Goal: Information Seeking & Learning: Compare options

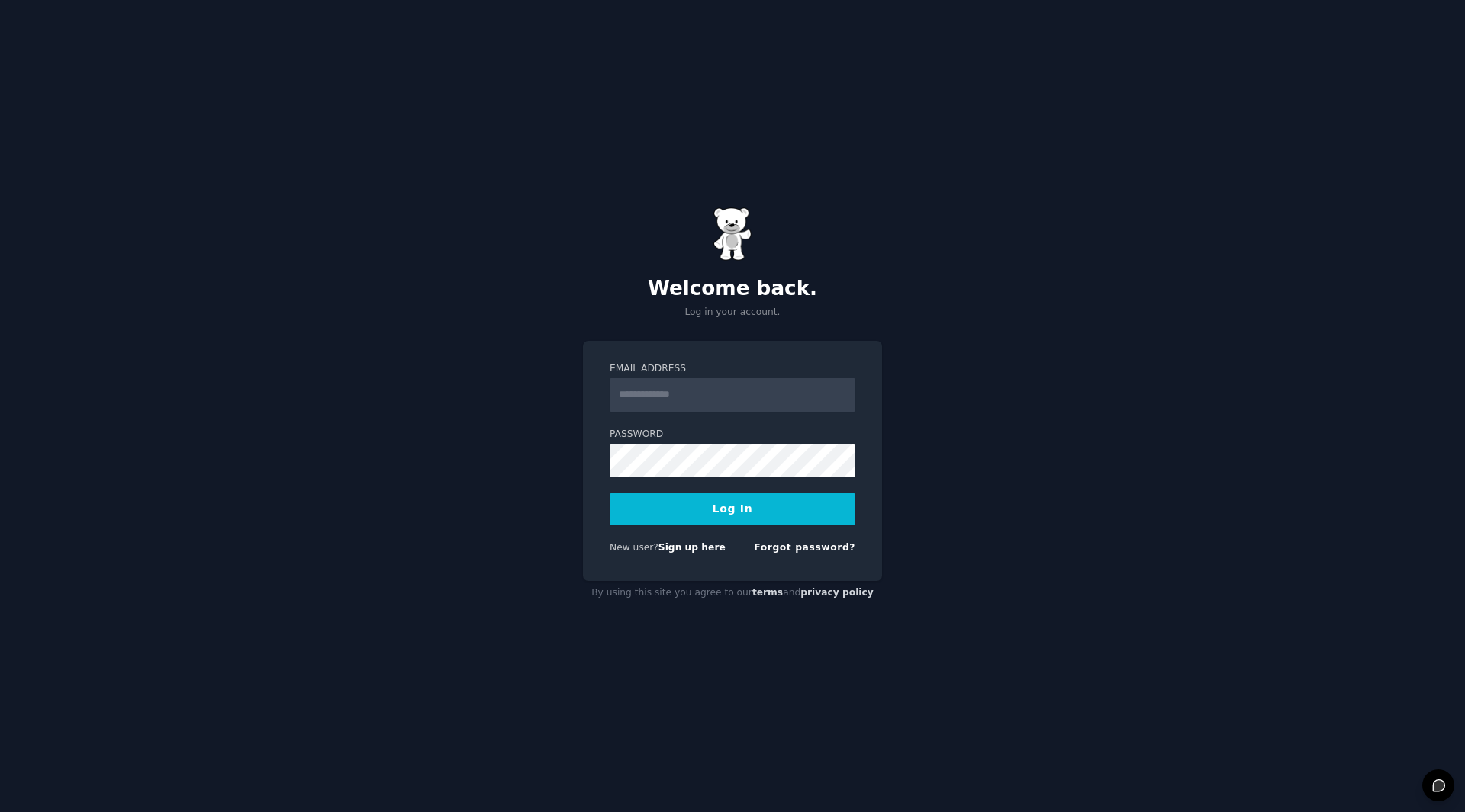
click at [709, 400] on input "Email Address" at bounding box center [732, 395] width 246 height 33
type input "**********"
click at [720, 514] on button "Log In" at bounding box center [732, 509] width 246 height 32
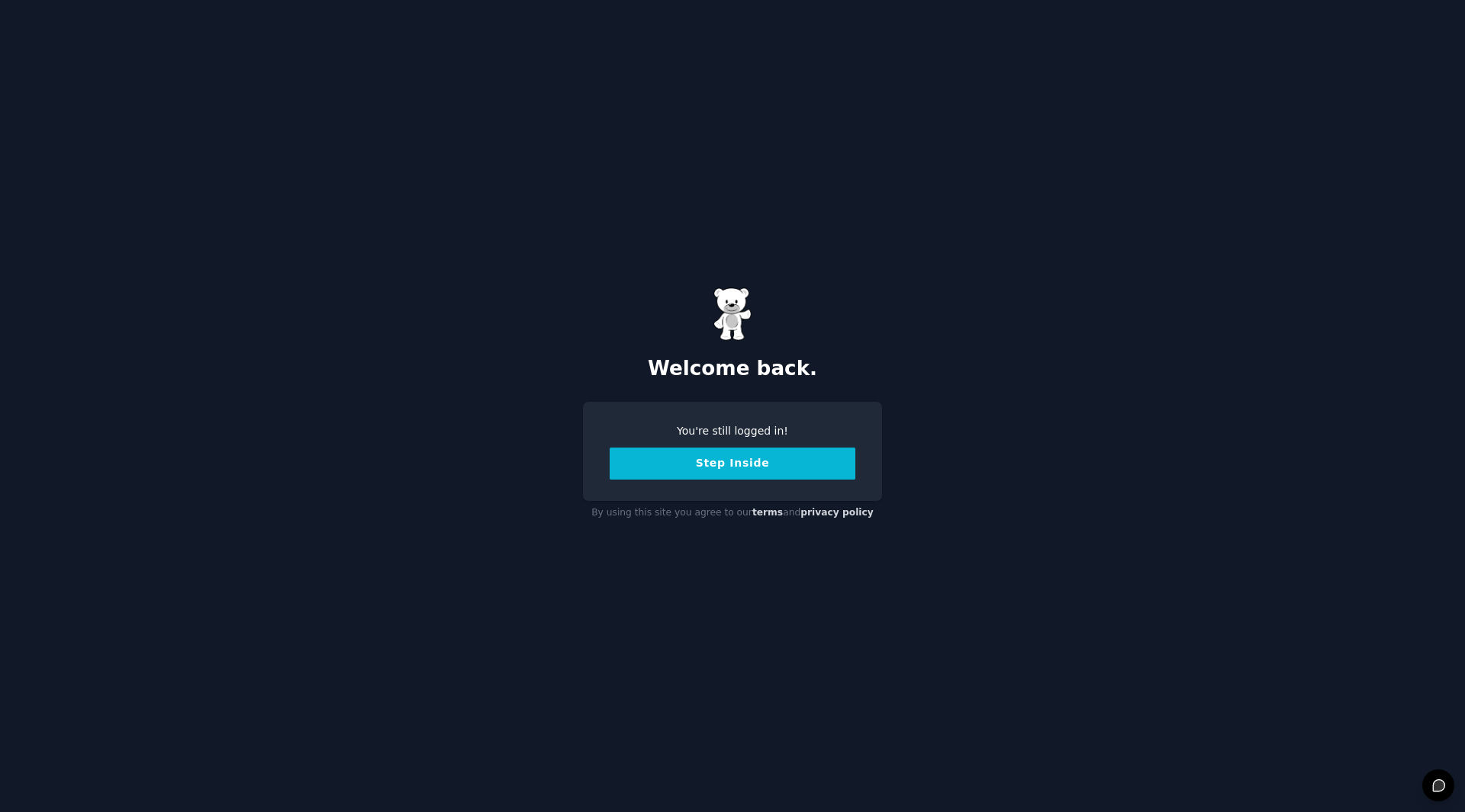
click at [732, 471] on button "Step Inside" at bounding box center [732, 463] width 246 height 32
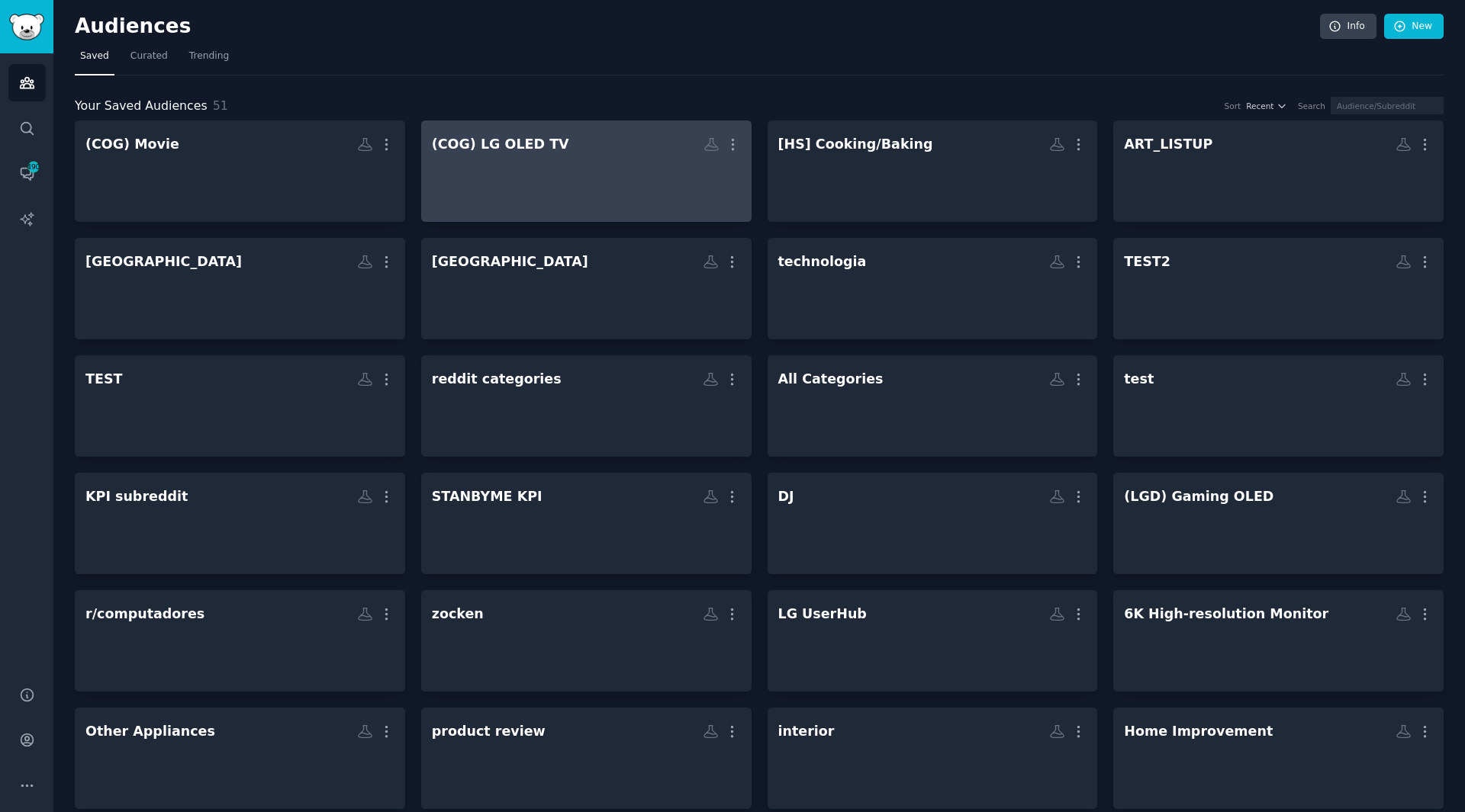
click at [526, 190] on div at bounding box center [587, 184] width 309 height 54
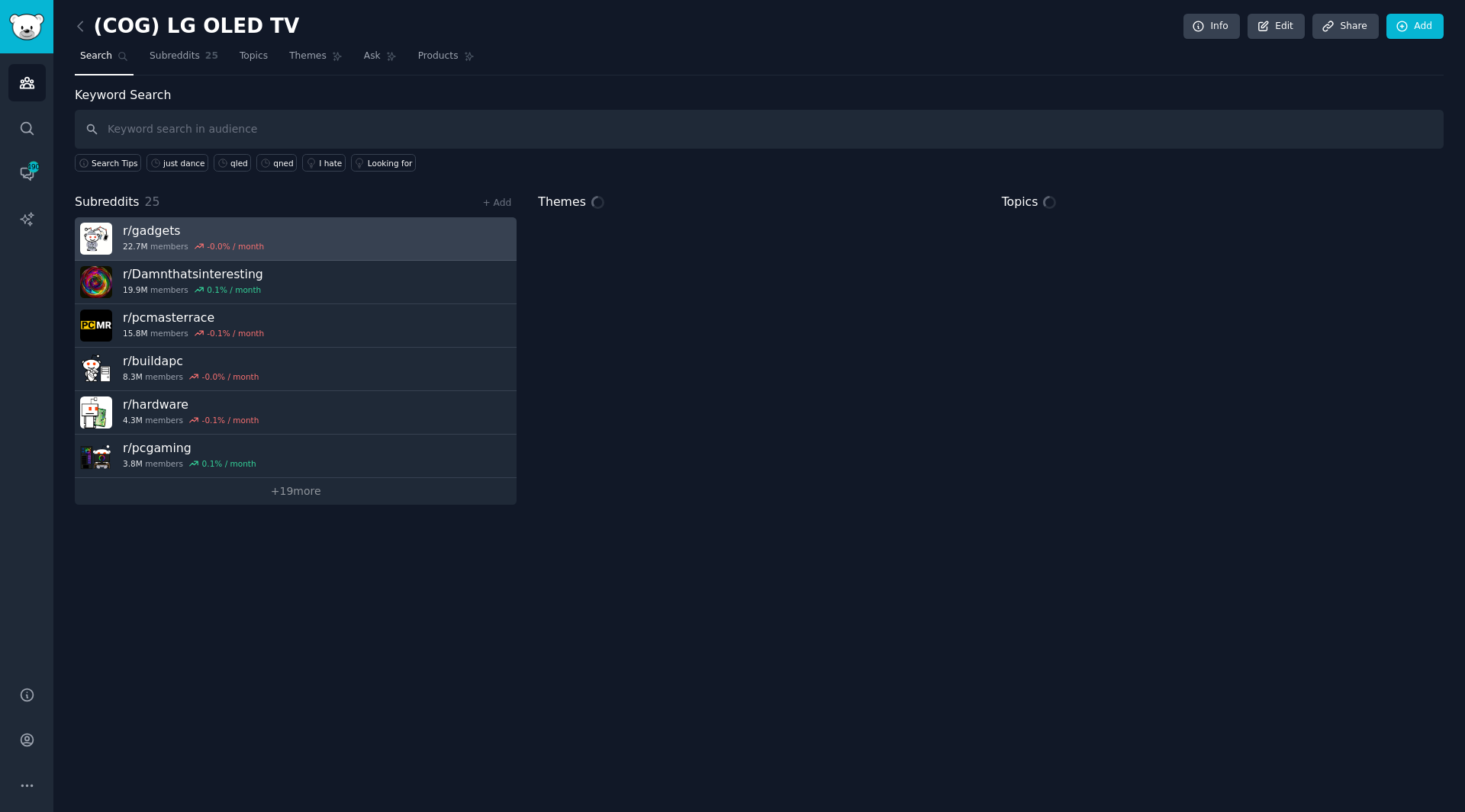
click at [282, 246] on link "r/ gadgets 22.7M members -0.0 % / month" at bounding box center [295, 240] width 442 height 44
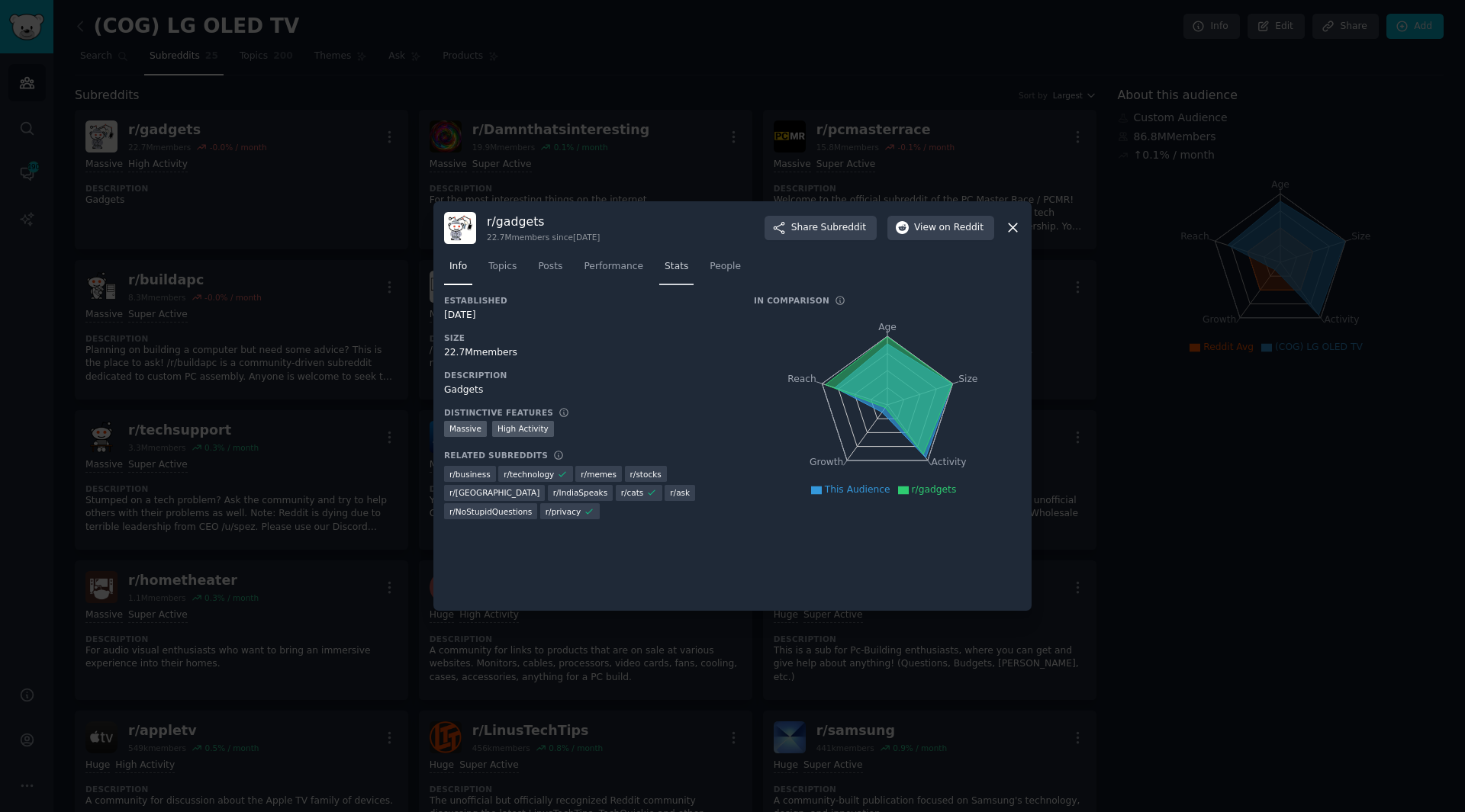
click at [665, 264] on span "Stats" at bounding box center [676, 267] width 24 height 14
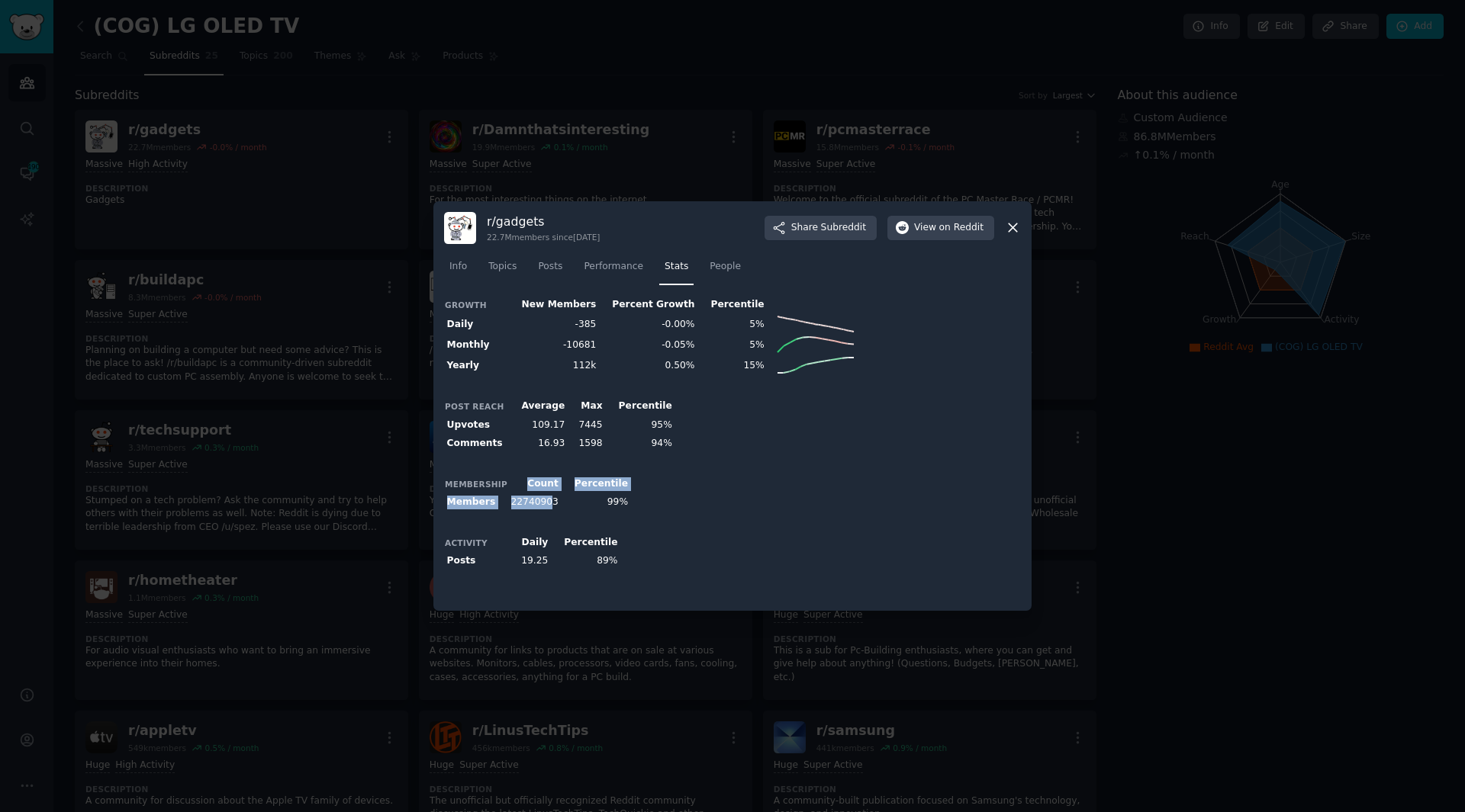
drag, startPoint x: 521, startPoint y: 490, endPoint x: 551, endPoint y: 498, distance: 31.0
click at [551, 498] on table "Membership Count Percentile Members 22740903 99%" at bounding box center [538, 493] width 187 height 38
click at [546, 499] on td "22740903" at bounding box center [535, 503] width 53 height 19
click at [512, 471] on div "Growth New Members Percent Growth Percentile Daily -385 -0.00% 5% Monthly -1068…" at bounding box center [732, 448] width 577 height 305
click at [242, 223] on div at bounding box center [732, 406] width 1465 height 812
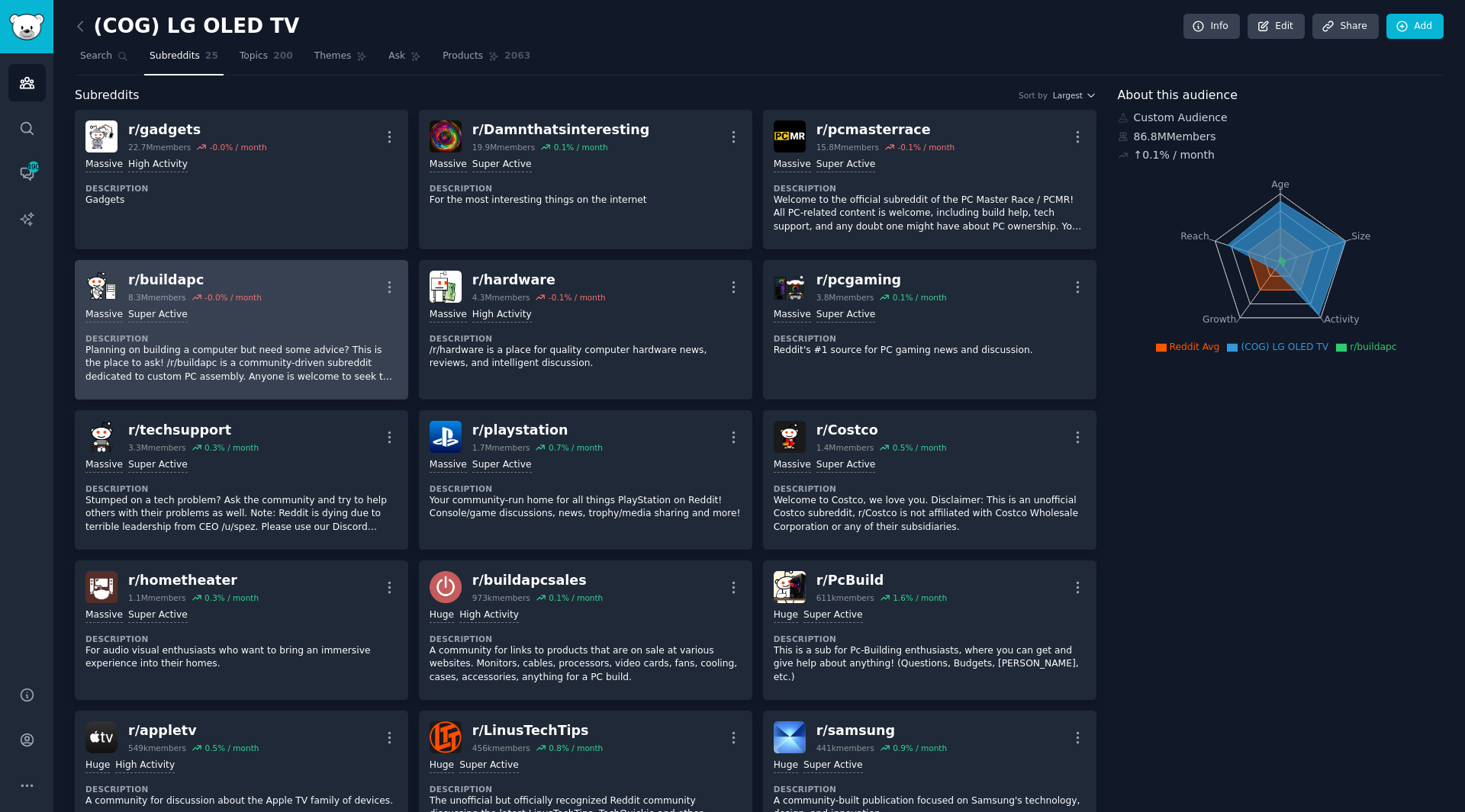
click at [275, 328] on div "Massive Super Active Description Planning on building a computer but need some …" at bounding box center [241, 346] width 312 height 86
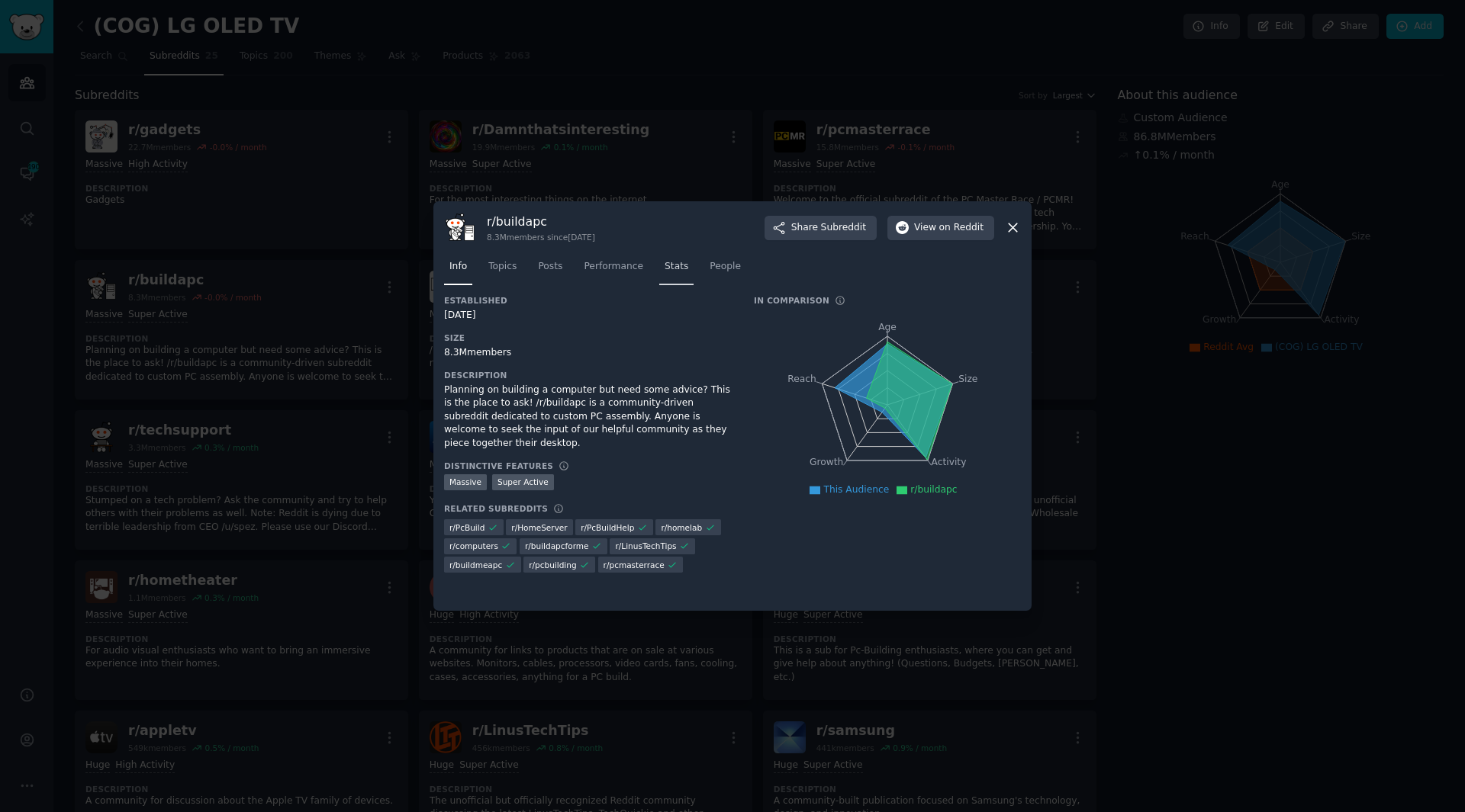
click at [665, 262] on span "Stats" at bounding box center [676, 267] width 24 height 14
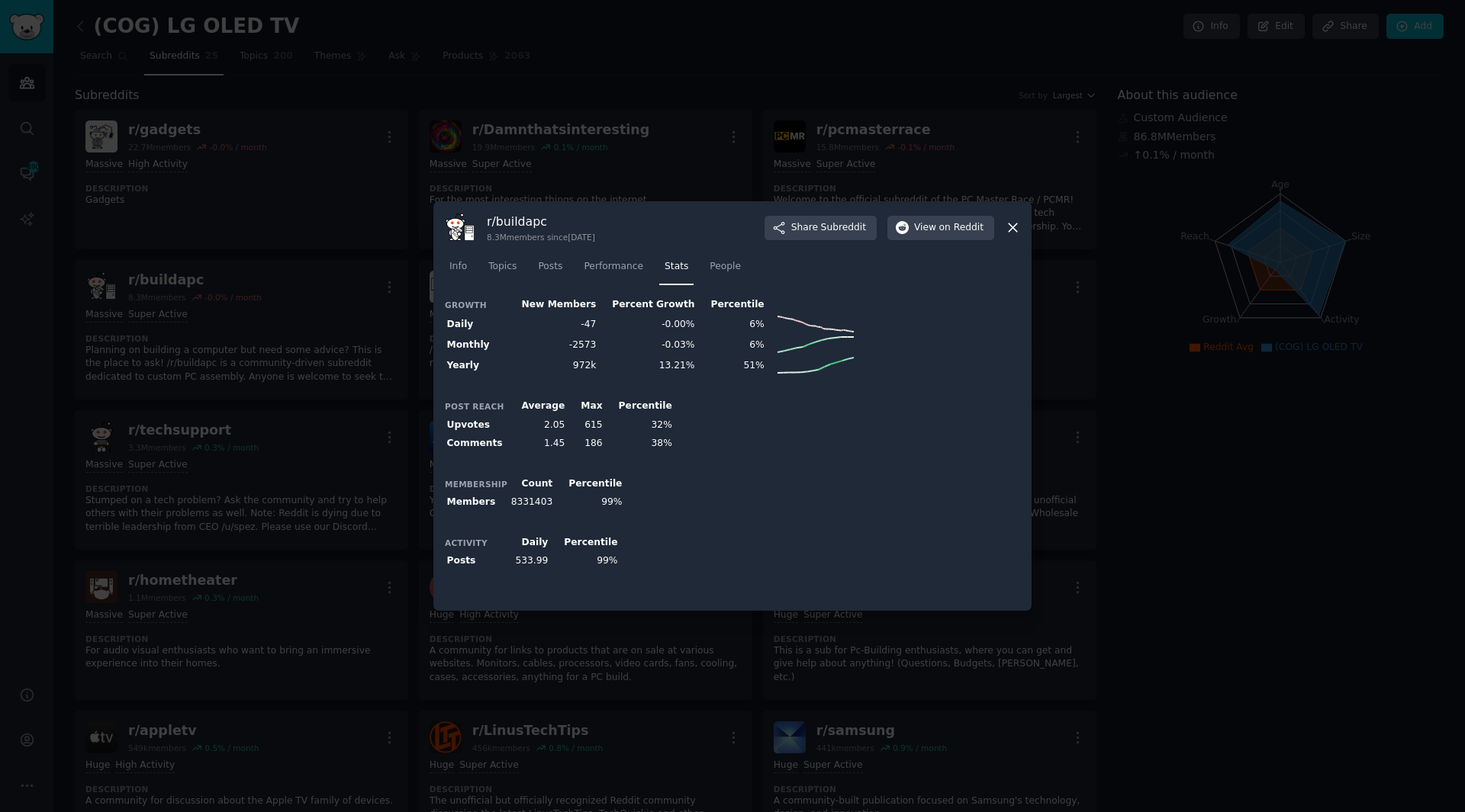
click at [1190, 492] on div at bounding box center [732, 406] width 1465 height 812
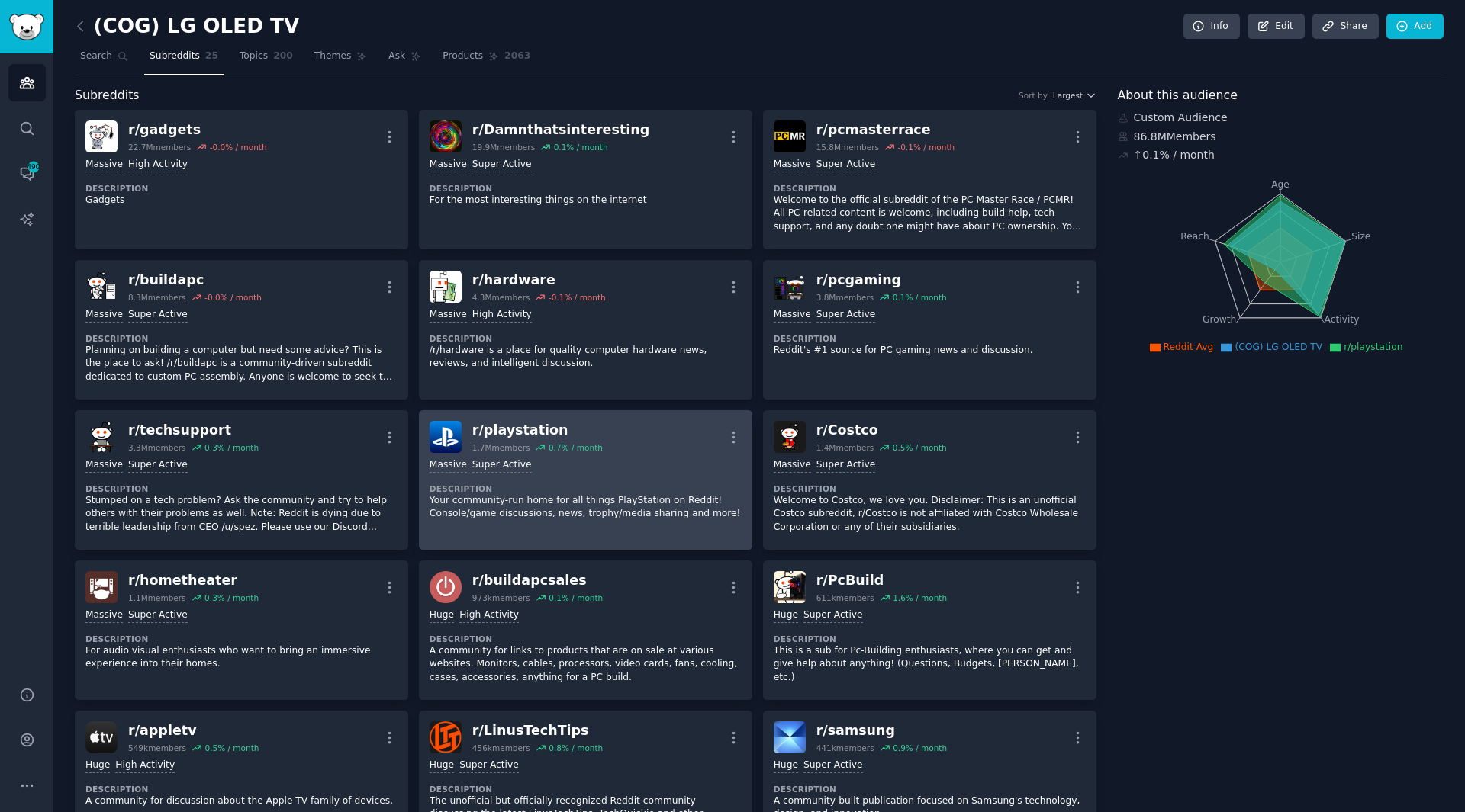
click at [612, 491] on dt "Description" at bounding box center [585, 489] width 312 height 11
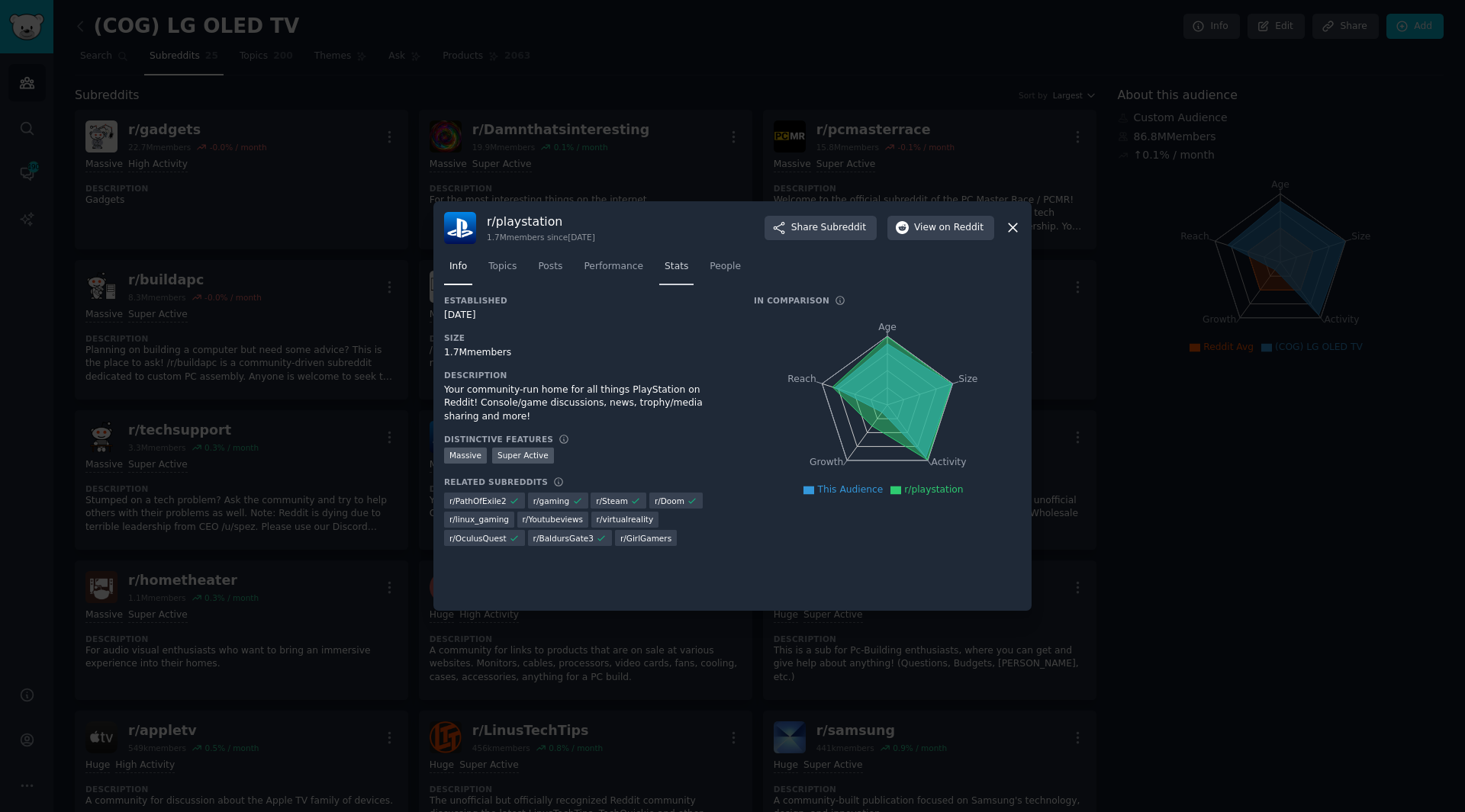
click at [665, 269] on span "Stats" at bounding box center [676, 267] width 24 height 14
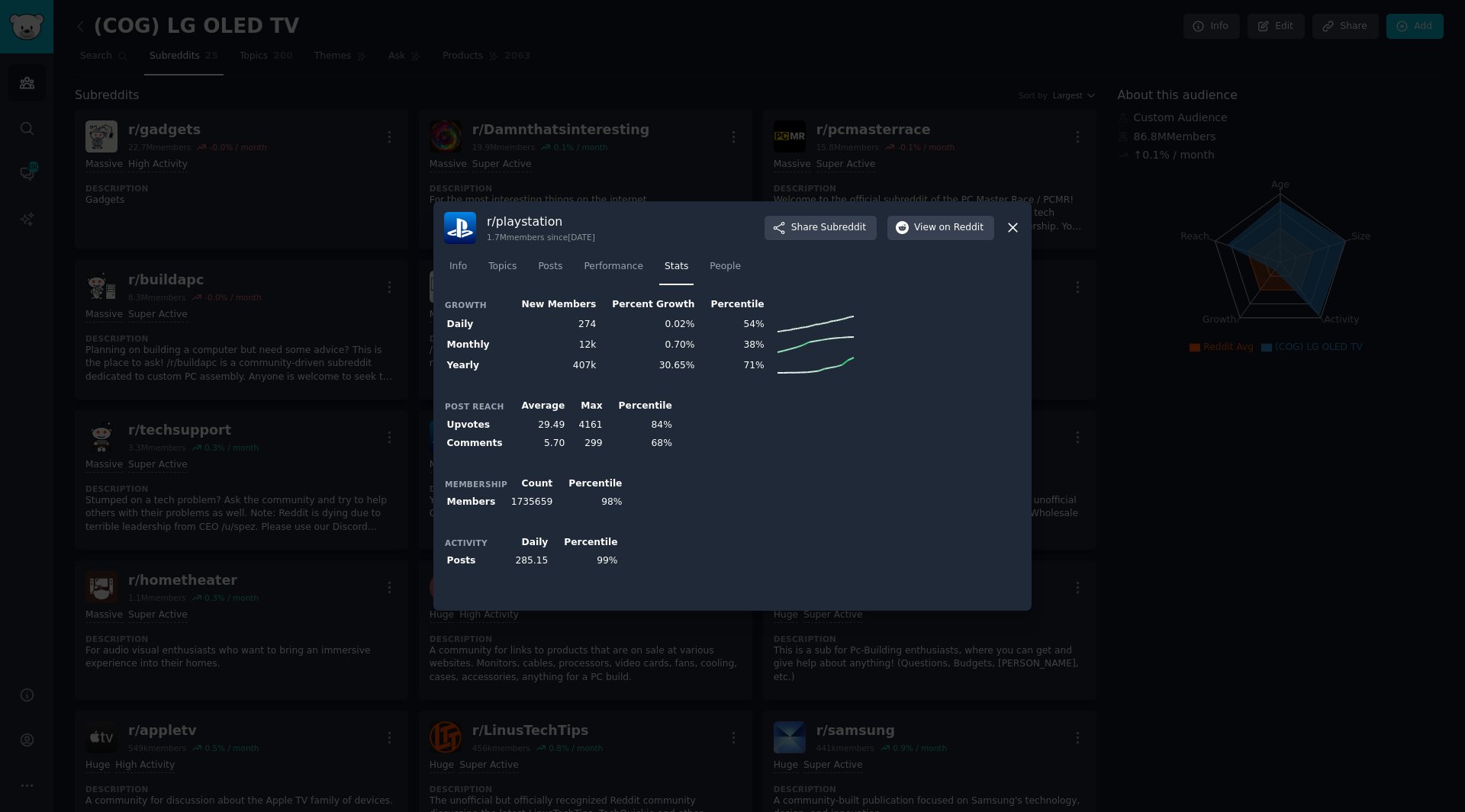
click at [1187, 402] on div at bounding box center [732, 406] width 1465 height 812
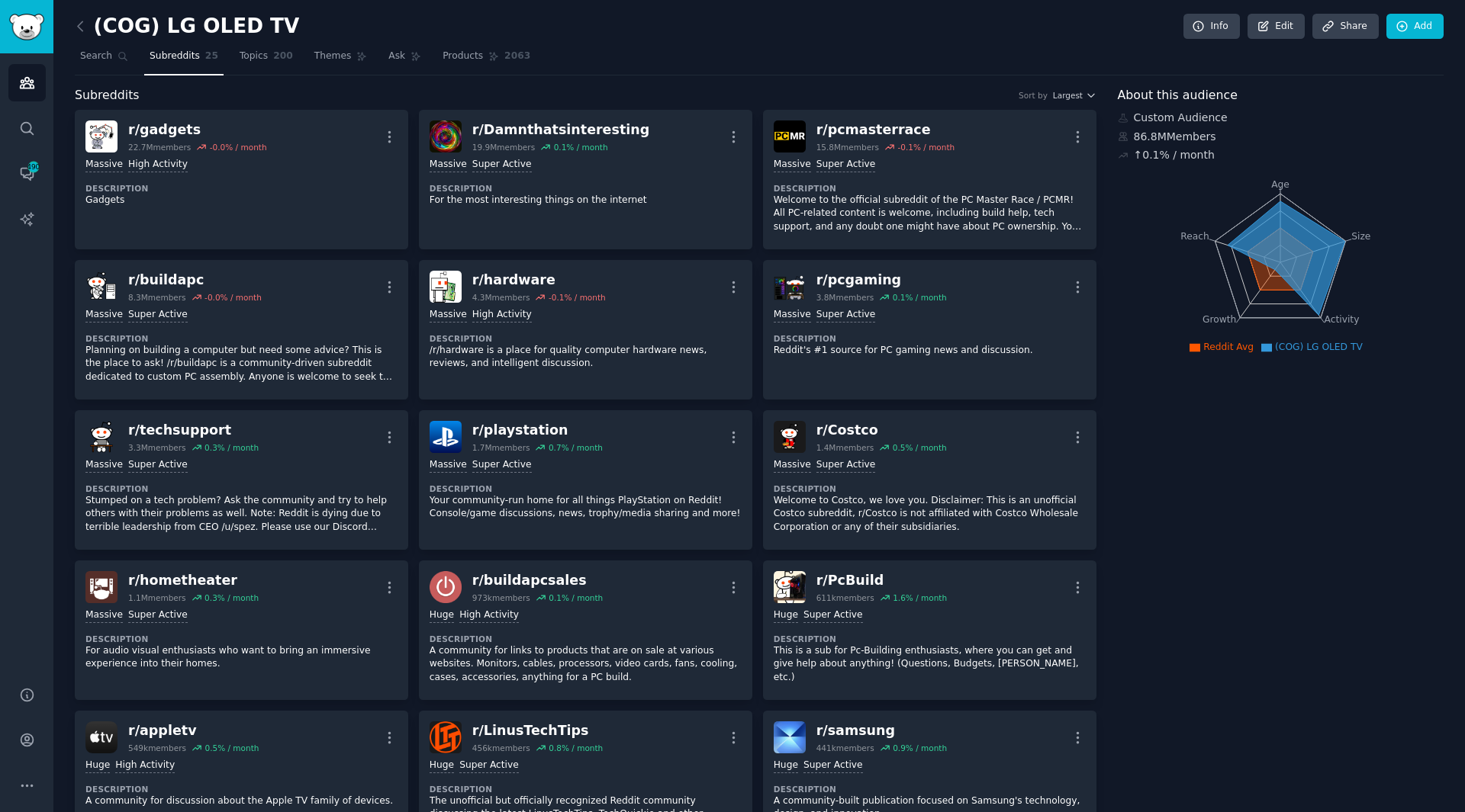
drag, startPoint x: 1250, startPoint y: 466, endPoint x: 1229, endPoint y: 450, distance: 26.4
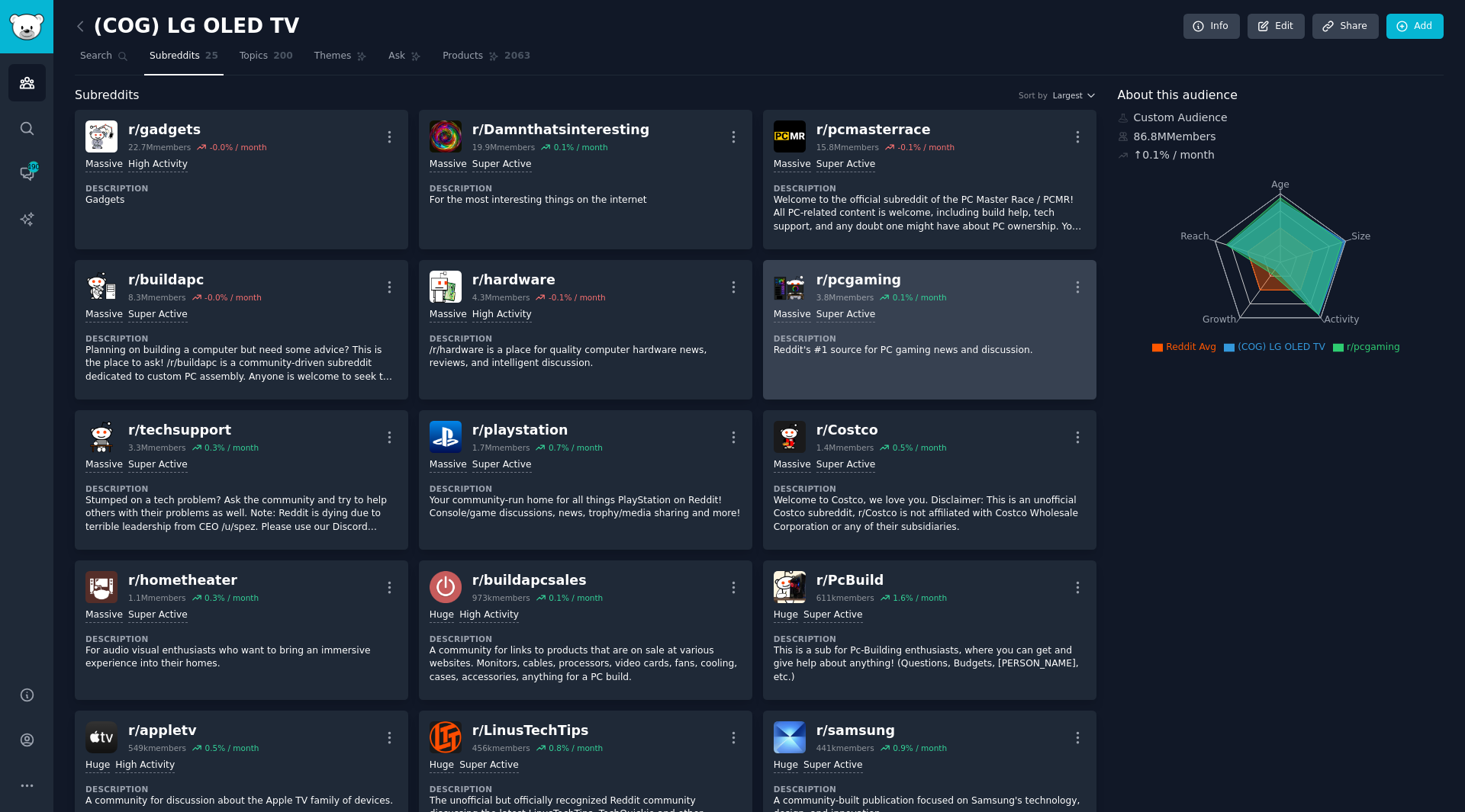
click at [993, 335] on dt "Description" at bounding box center [929, 339] width 312 height 11
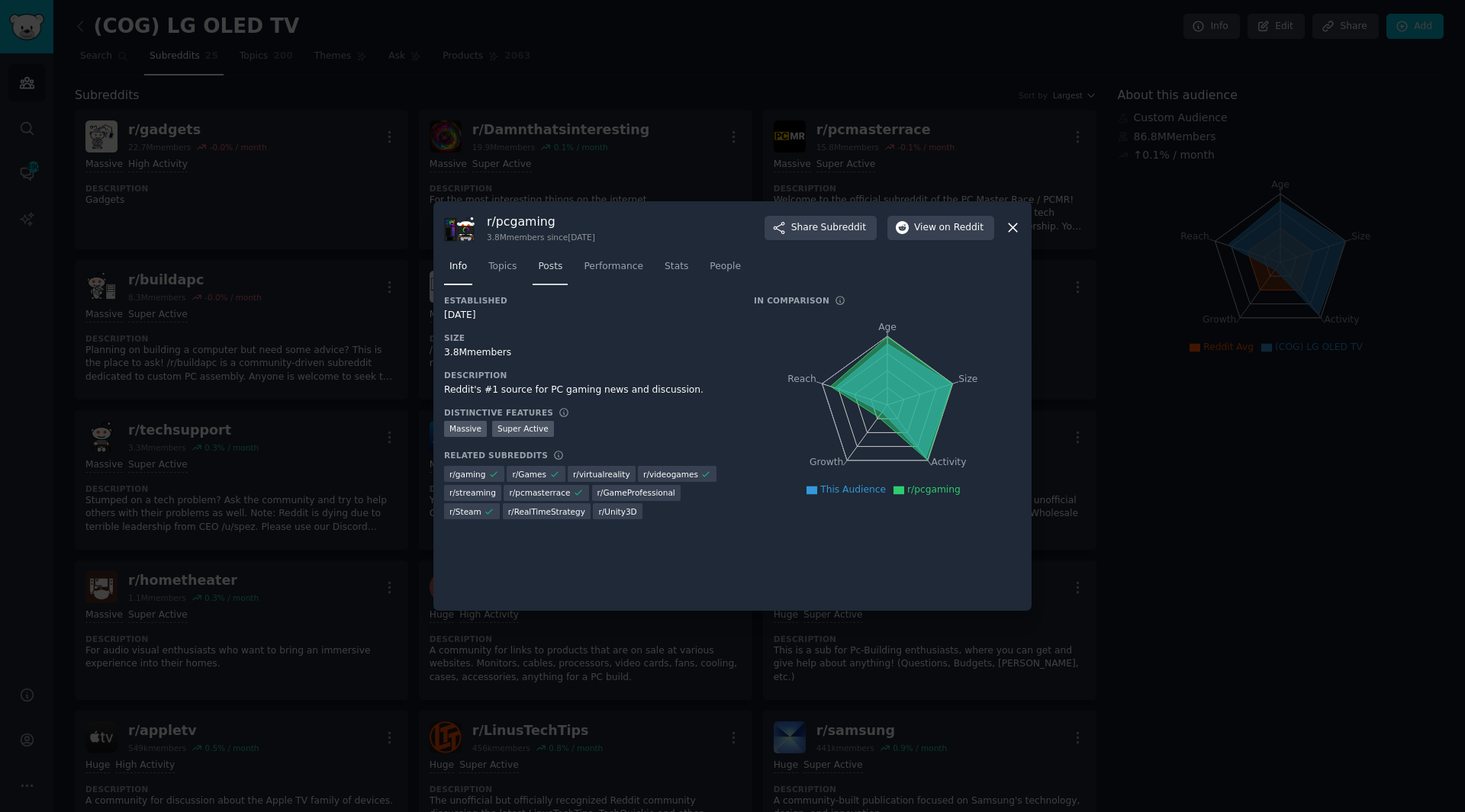
click at [559, 278] on link "Posts" at bounding box center [551, 270] width 35 height 32
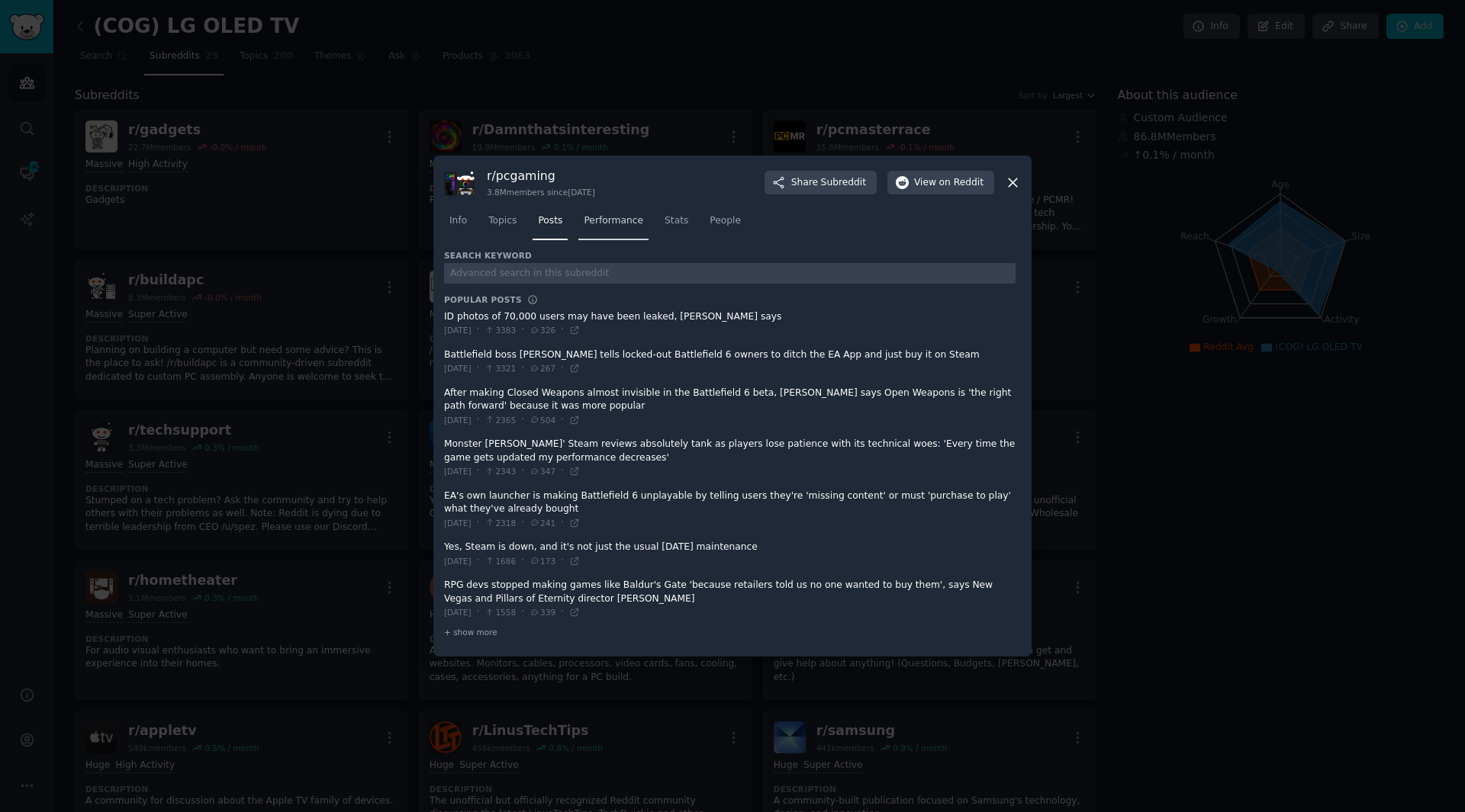
click at [613, 228] on link "Performance" at bounding box center [614, 225] width 70 height 32
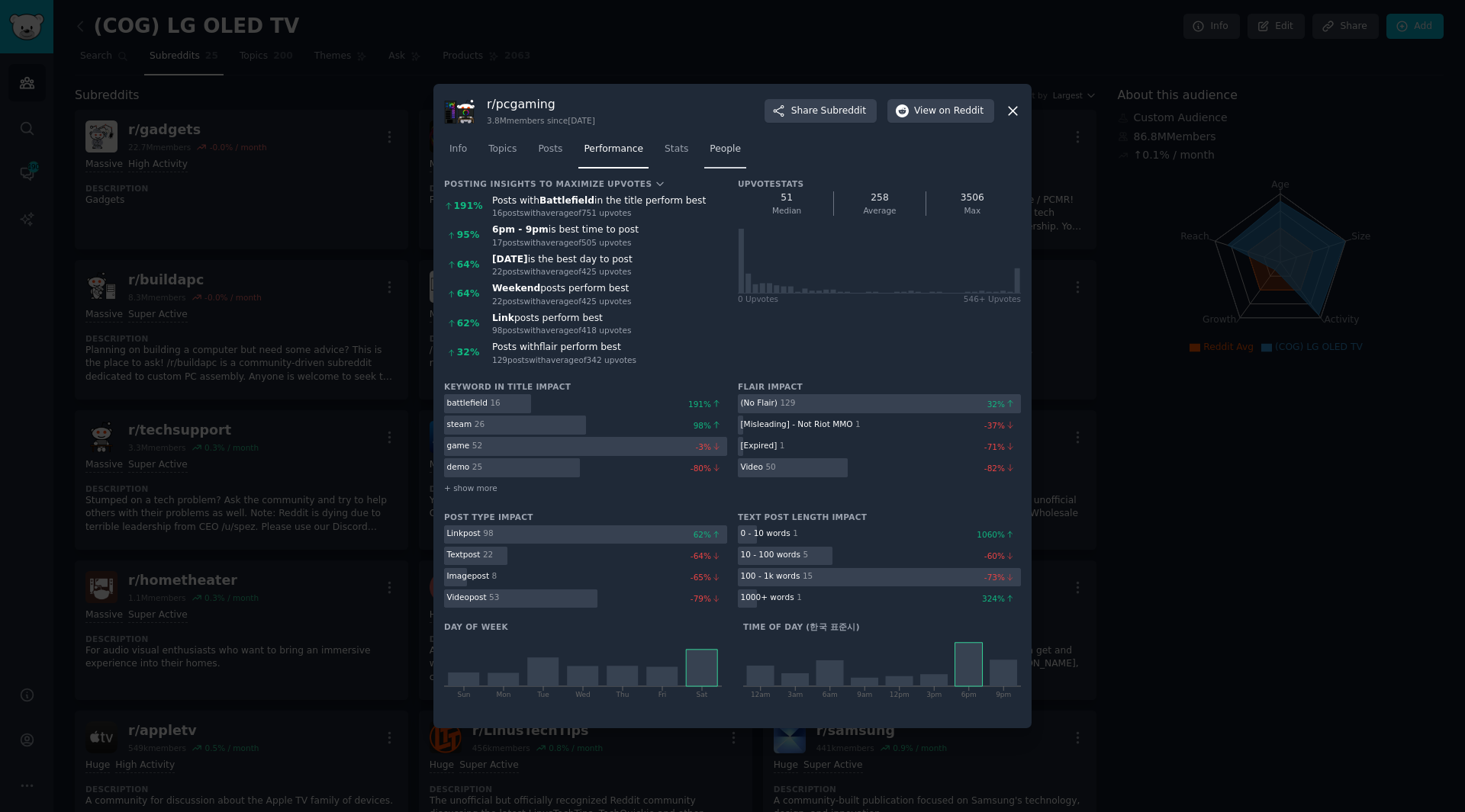
click at [708, 161] on link "People" at bounding box center [725, 153] width 42 height 32
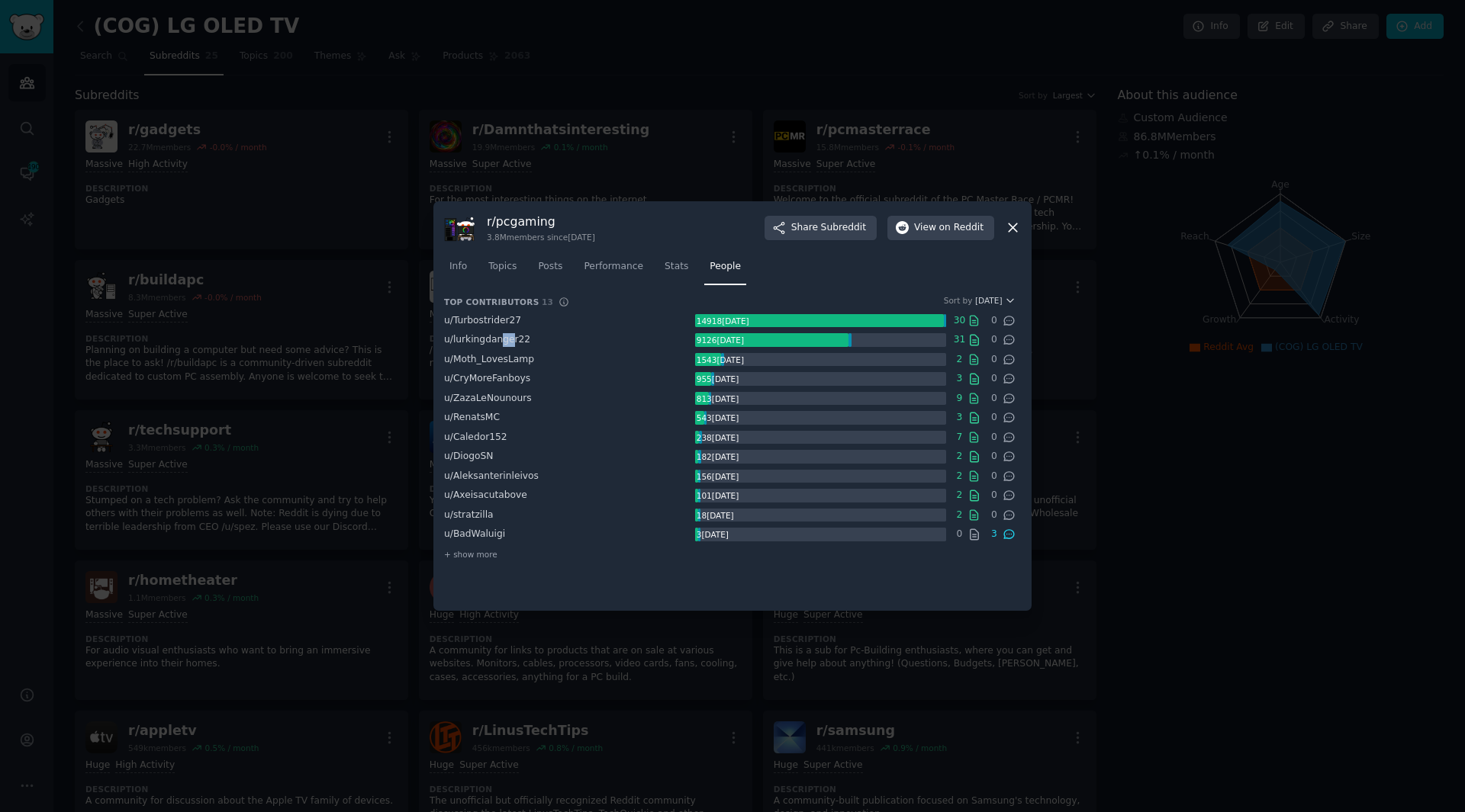
click at [501, 328] on ul "u/ Turbostrider27 14918 [DATE] 30 0 u/ lurkingdanger22 9126 [DATE] 31 0 u/ Moth…" at bounding box center [730, 428] width 572 height 227
click at [533, 320] on div "u/ Turbostrider27" at bounding box center [570, 321] width 251 height 14
click at [792, 277] on nav "Info Topics Posts Performance Stats People" at bounding box center [732, 270] width 577 height 32
click at [482, 567] on div "Top Contributors 13 Biggest contributors to this subreddit in the past month So…" at bounding box center [732, 431] width 577 height 273
click at [486, 562] on div "+ show more" at bounding box center [730, 555] width 572 height 16
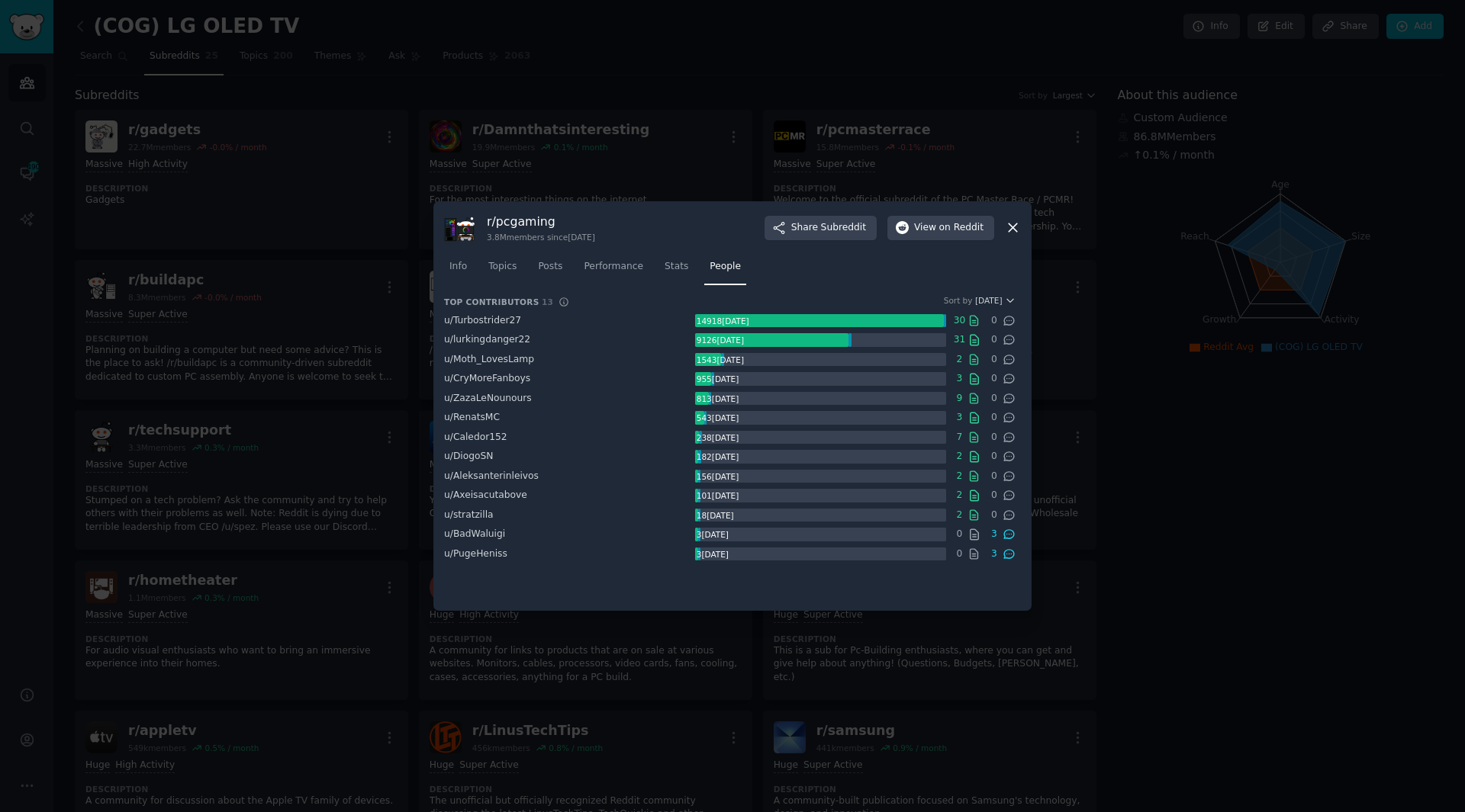
click at [583, 333] on div "u/ lurkingdanger22 9126 [DATE] 31 0" at bounding box center [730, 340] width 572 height 15
click at [1303, 313] on div at bounding box center [732, 406] width 1465 height 812
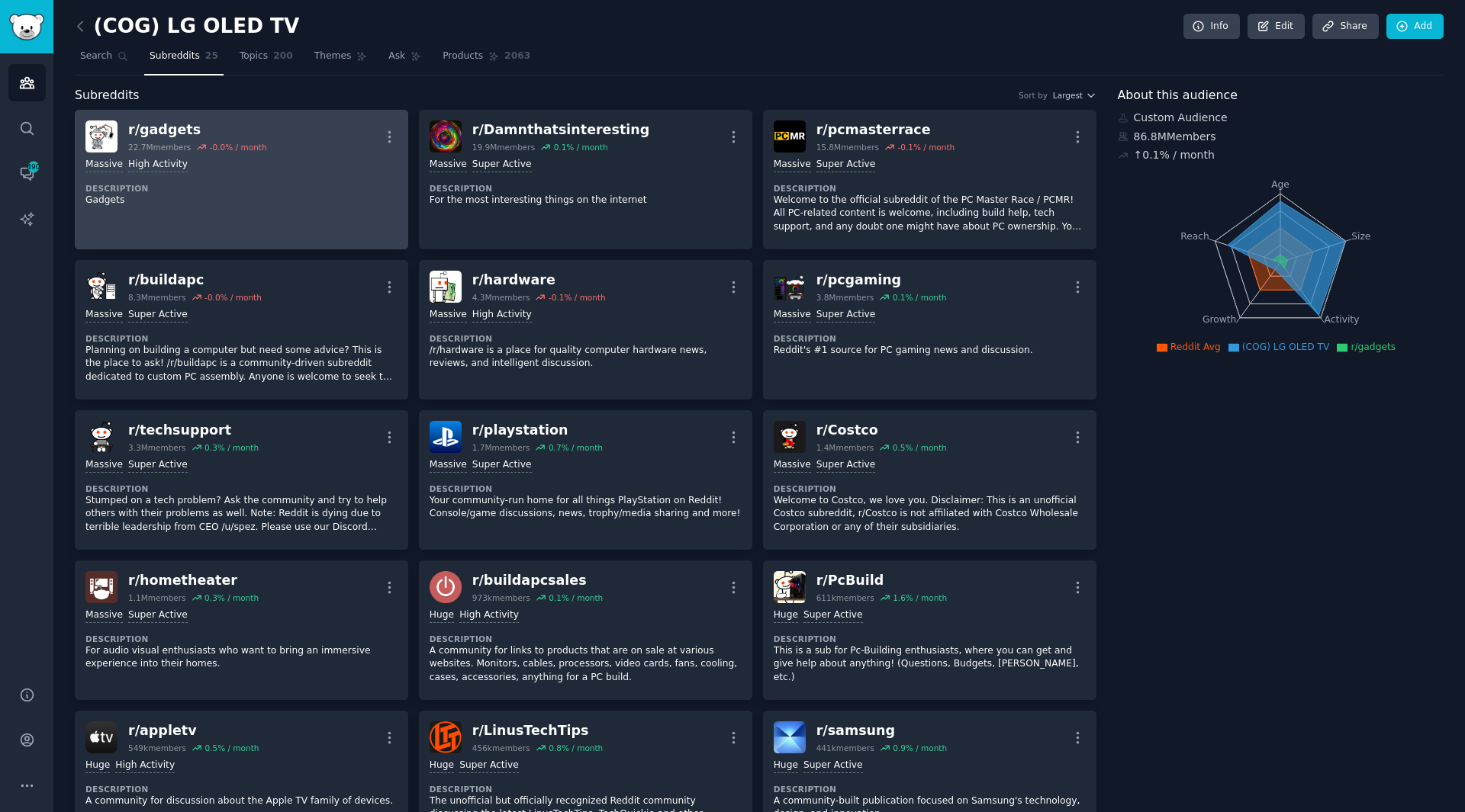
click at [242, 133] on div "r/ gadgets" at bounding box center [198, 130] width 139 height 19
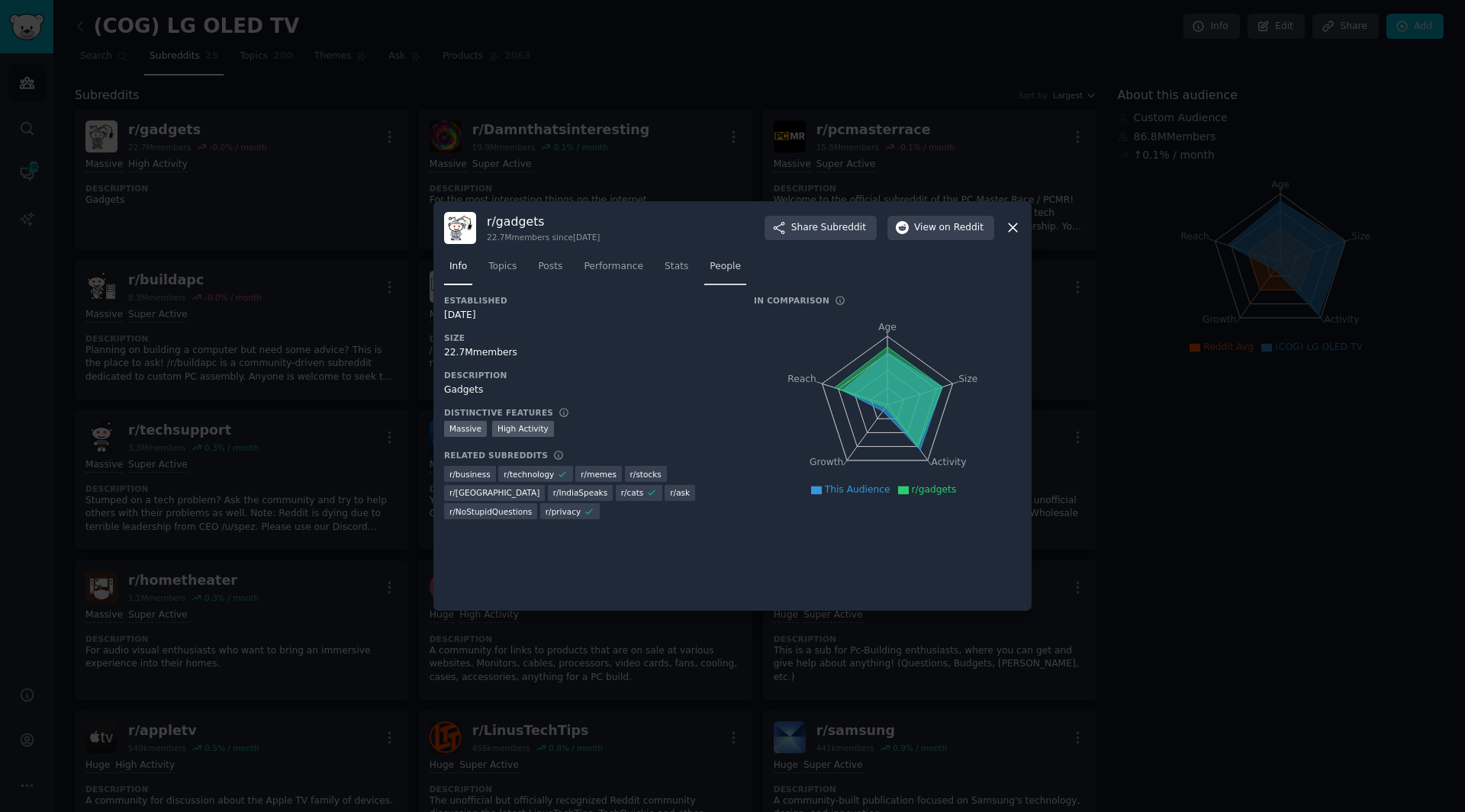
click at [710, 269] on span "People" at bounding box center [725, 267] width 32 height 14
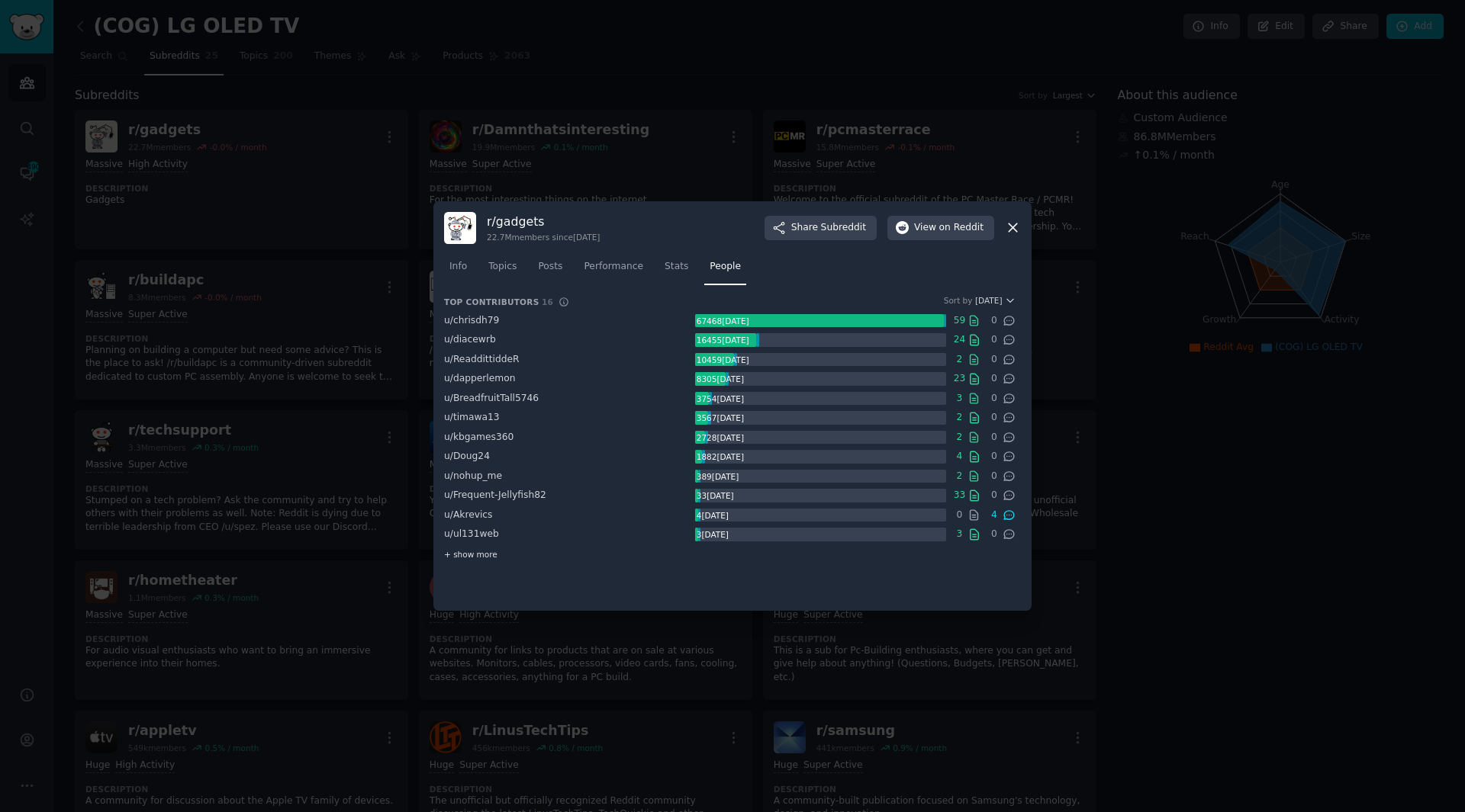
click at [469, 549] on div "+ show more" at bounding box center [730, 555] width 572 height 16
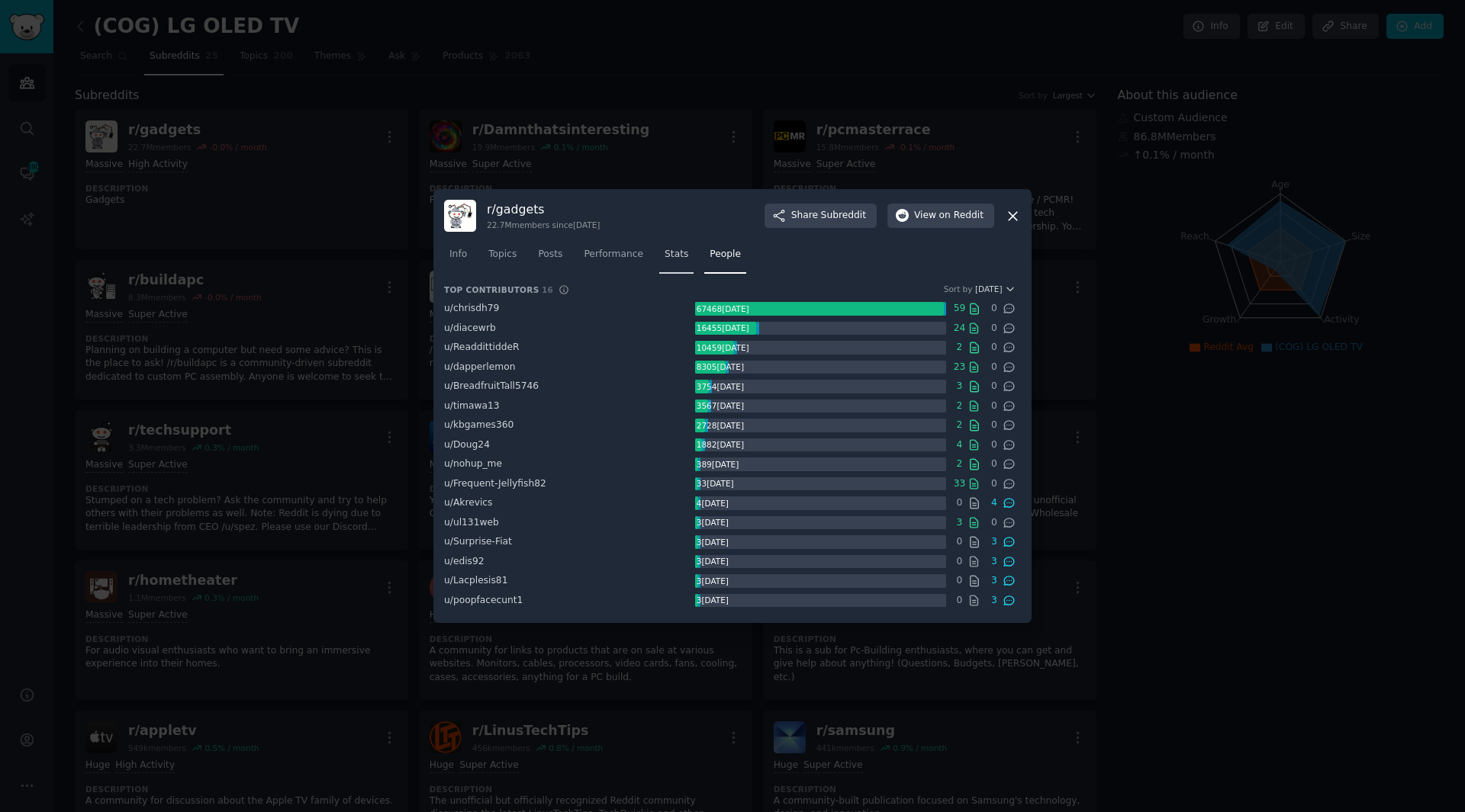
click at [665, 259] on span "Stats" at bounding box center [676, 255] width 24 height 14
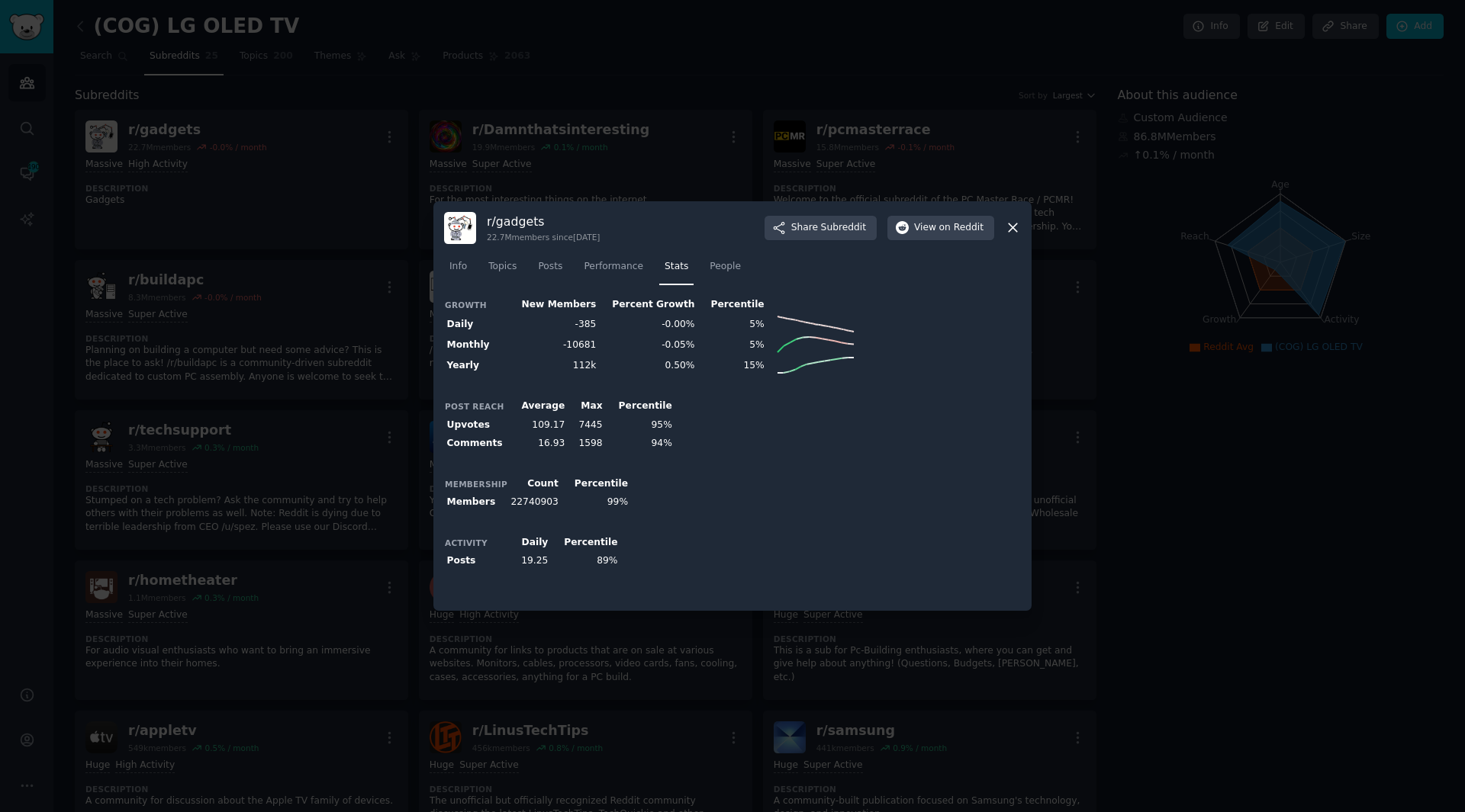
click at [721, 462] on div "Growth New Members Percent Growth Percentile Daily -385 -0.00% 5% Monthly -1068…" at bounding box center [732, 448] width 577 height 305
click at [626, 269] on span "Performance" at bounding box center [614, 267] width 60 height 14
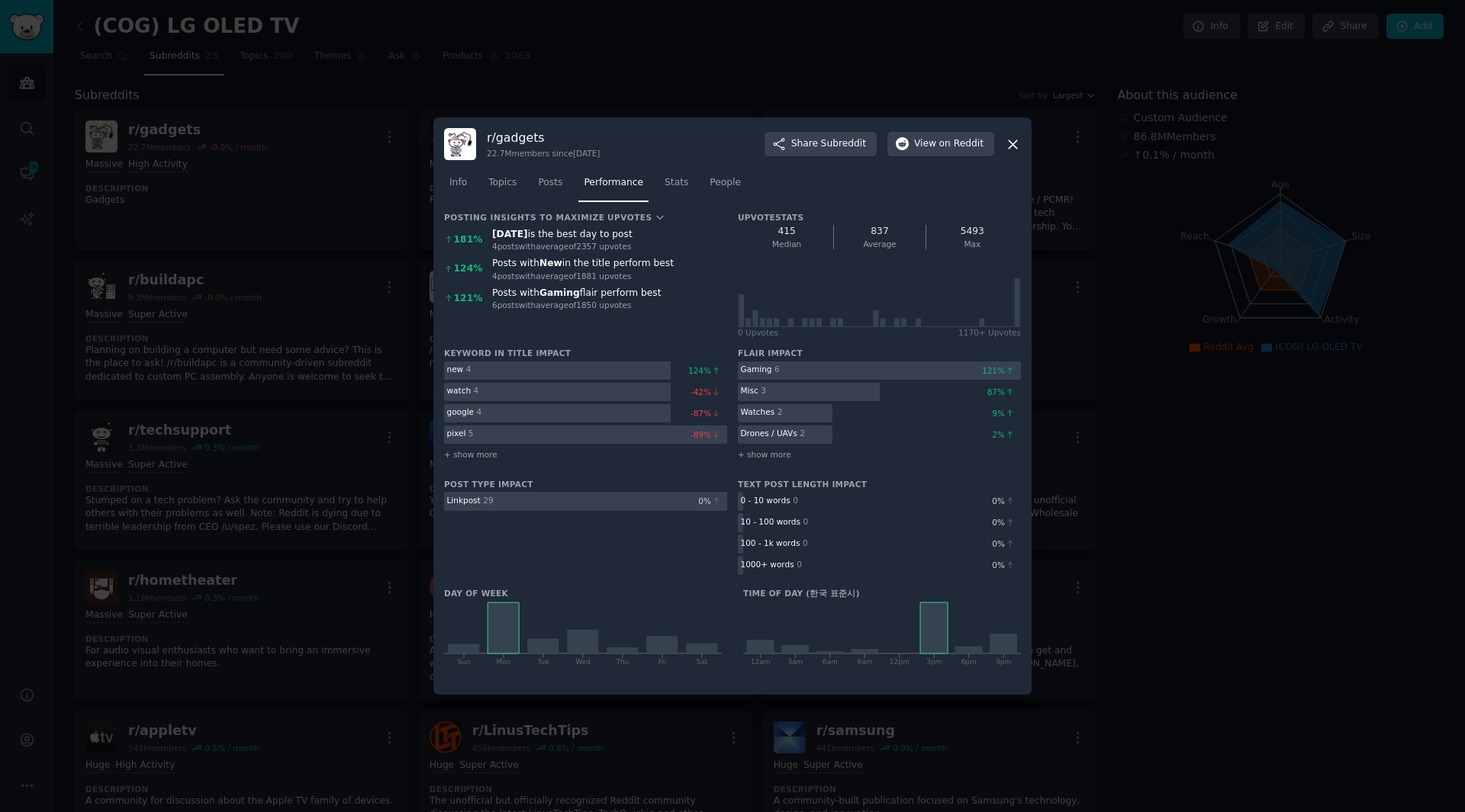
click at [617, 537] on div "Post Type Impact Link post 29 0 %" at bounding box center [586, 528] width 283 height 99
click at [1014, 148] on icon at bounding box center [1013, 145] width 16 height 16
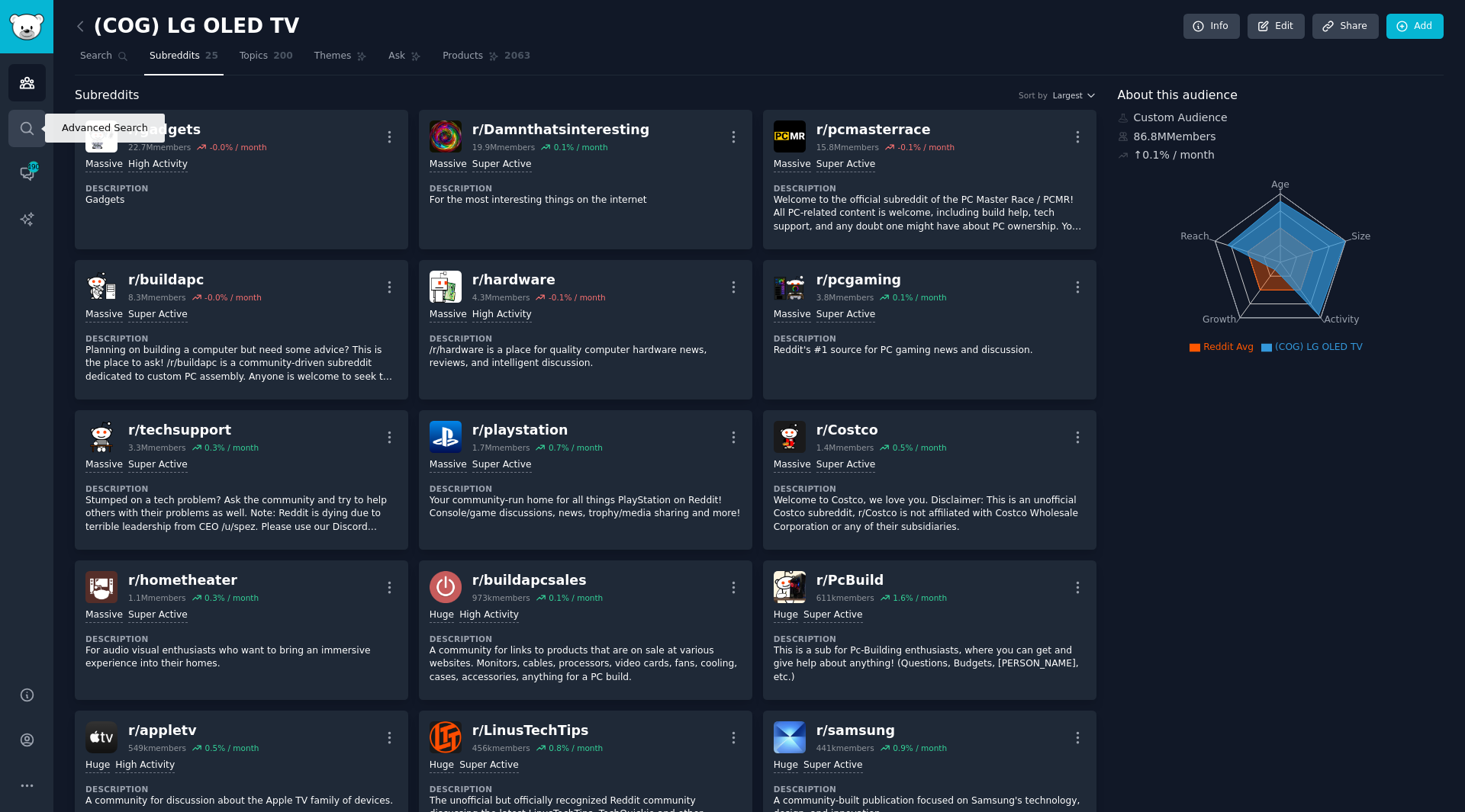
click at [34, 140] on link "Search" at bounding box center [27, 128] width 38 height 38
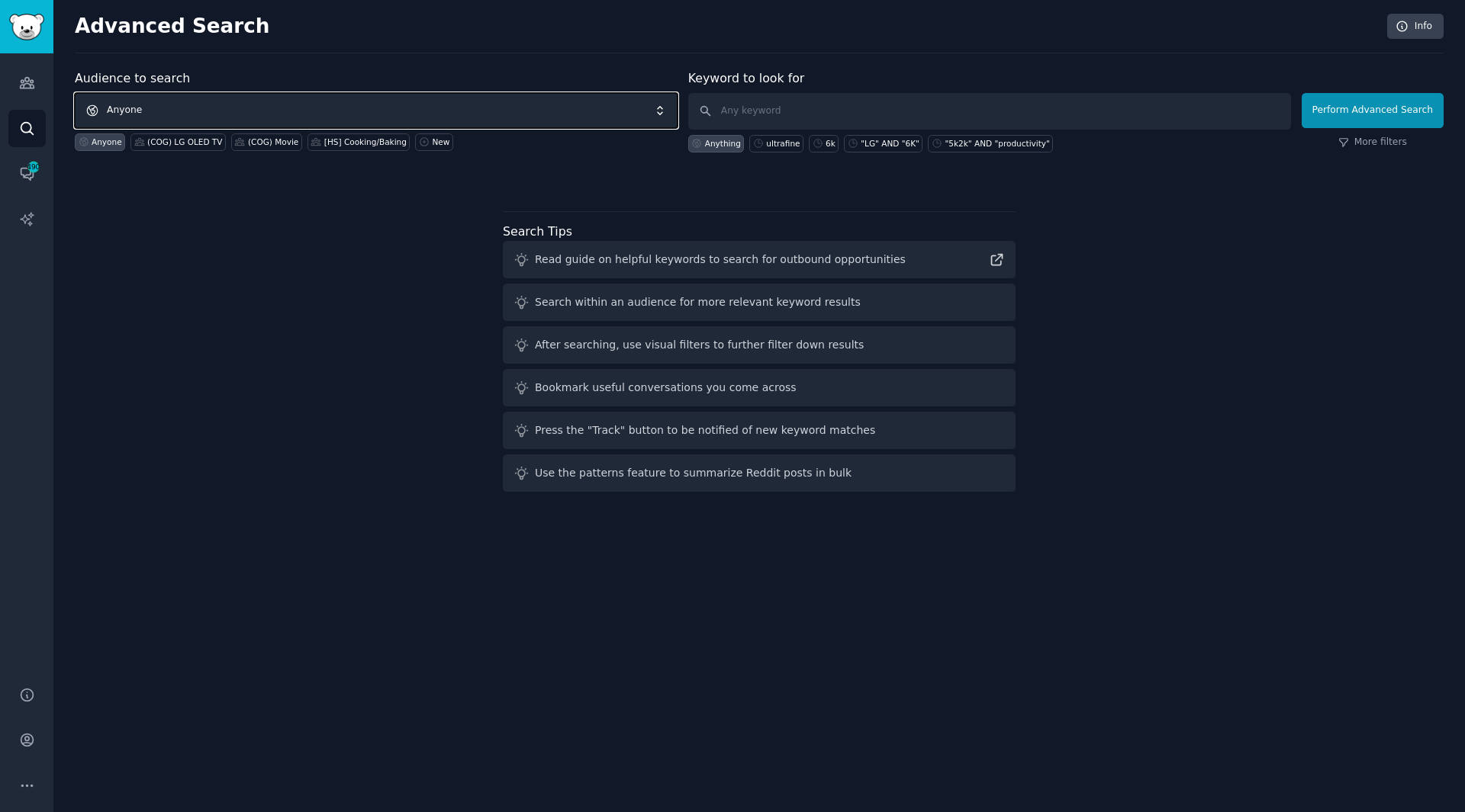
click at [304, 119] on span "Anyone" at bounding box center [376, 111] width 603 height 35
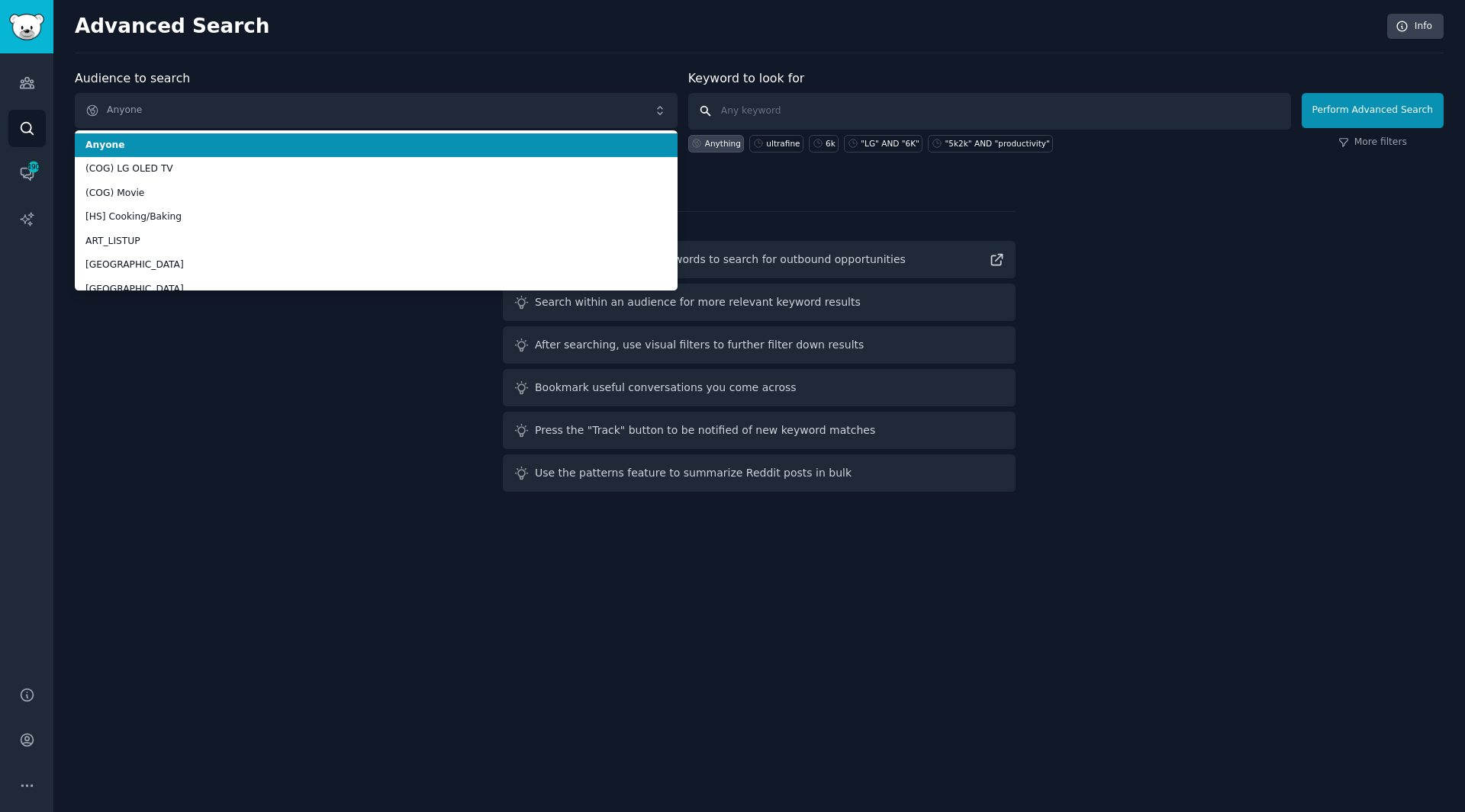
click at [822, 97] on input "text" at bounding box center [990, 111] width 603 height 37
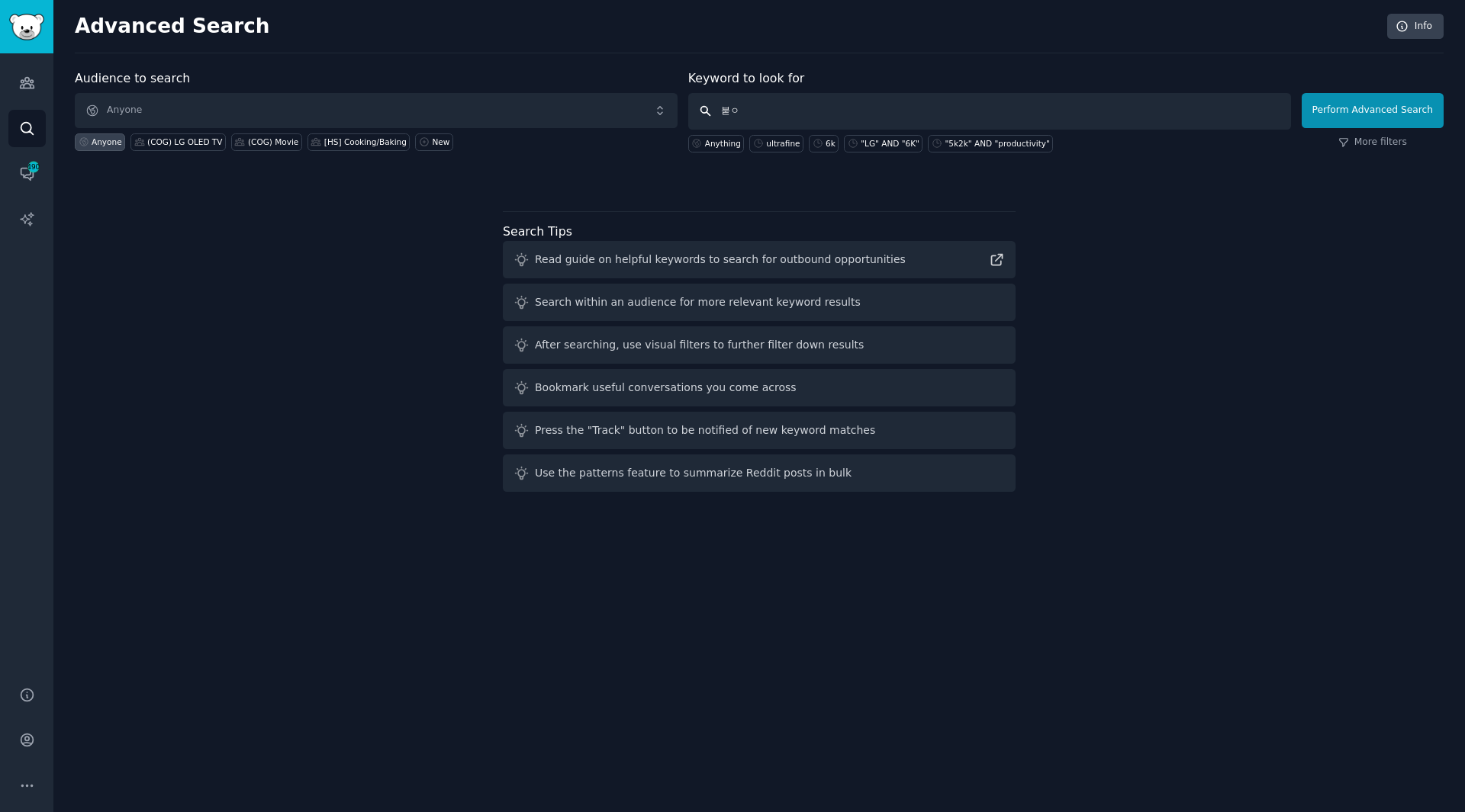
type input "붇"
type input "qned"
click button "Perform Advanced Search" at bounding box center [1374, 111] width 142 height 35
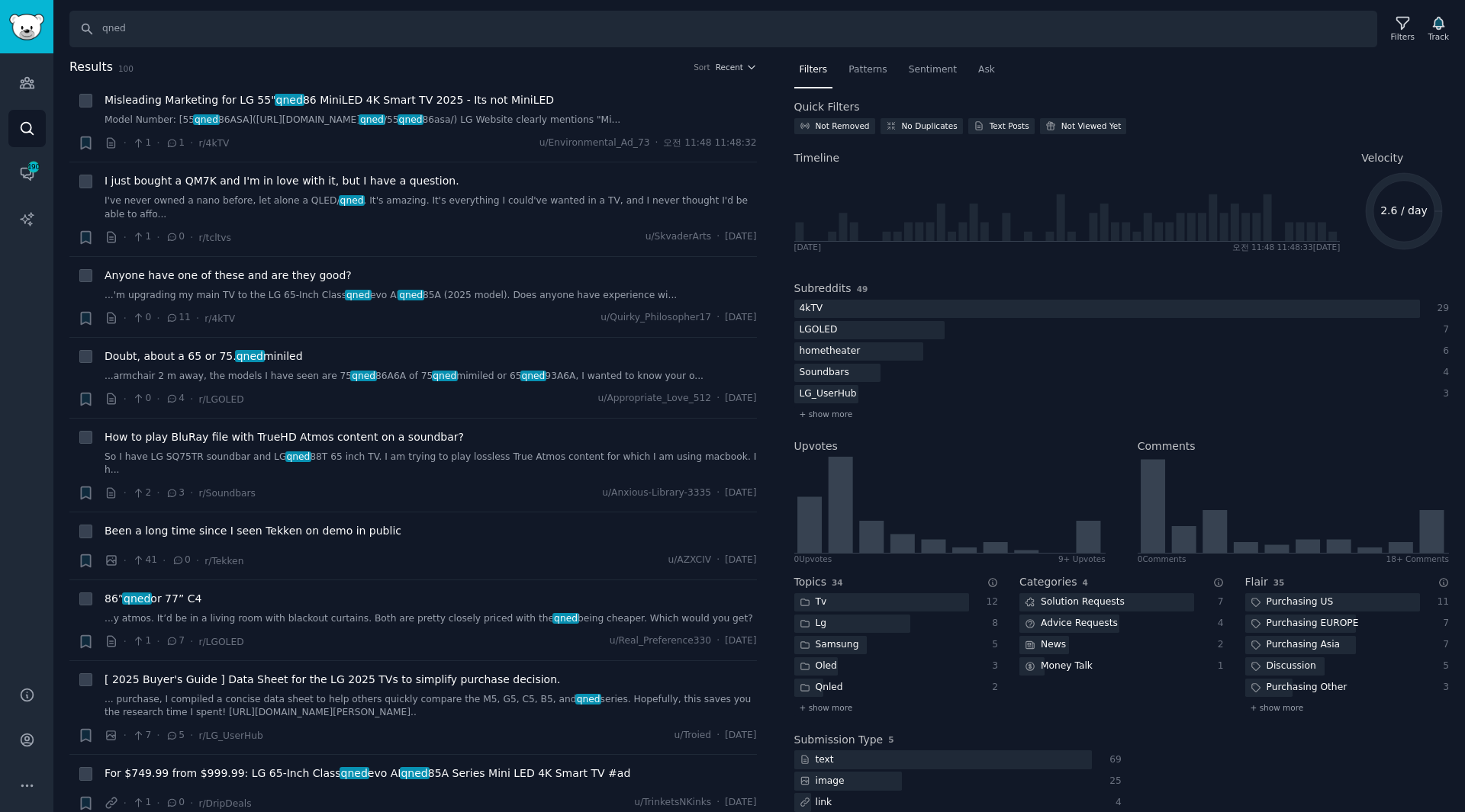
click at [628, 75] on h2 "Results 100 Sort Recent" at bounding box center [413, 68] width 688 height 19
click at [263, 41] on input "qned" at bounding box center [723, 29] width 1308 height 37
click at [1405, 27] on icon at bounding box center [1403, 24] width 12 height 12
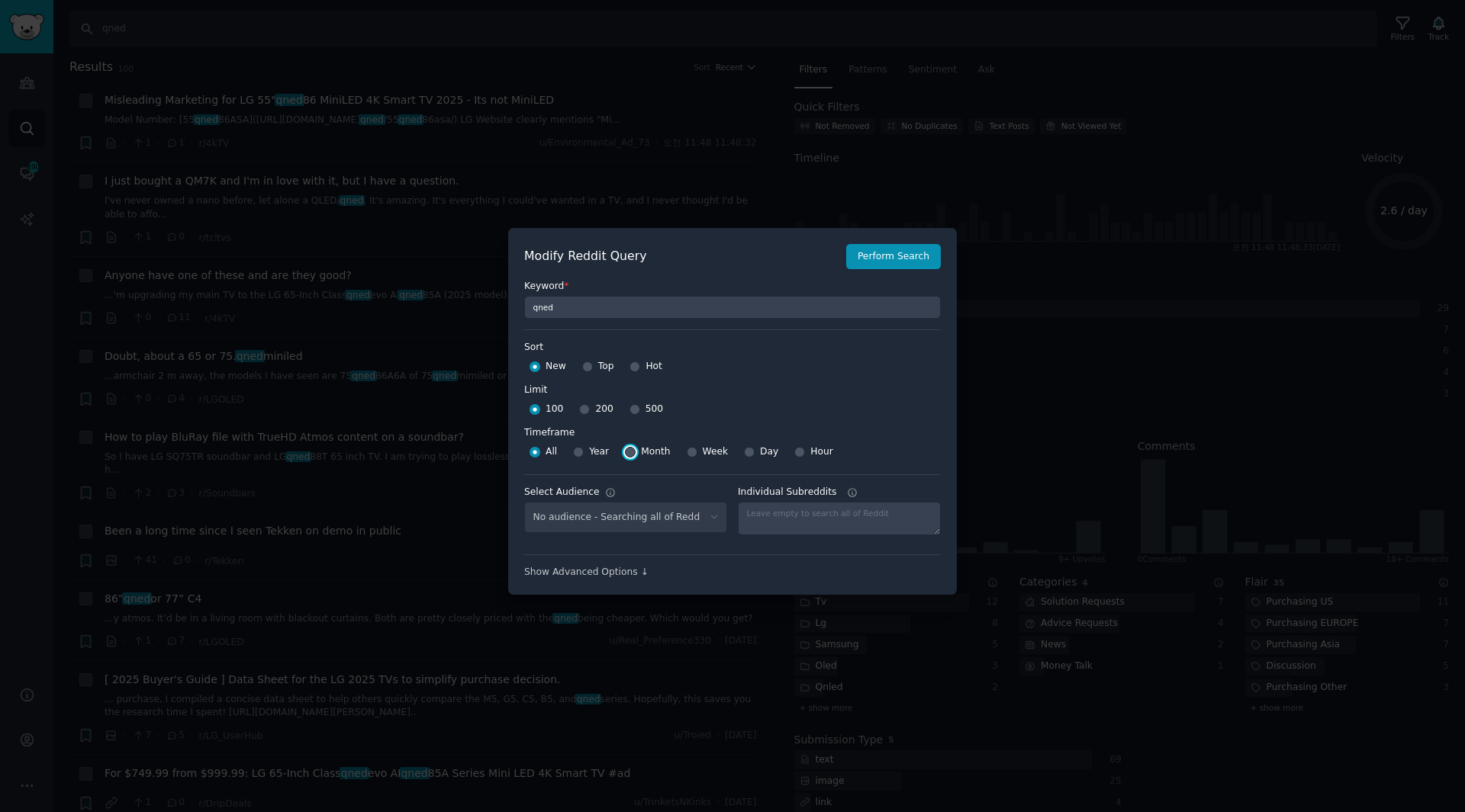
click at [626, 457] on input "Month" at bounding box center [631, 452] width 11 height 11
radio input "true"
click at [904, 248] on button "Perform Search" at bounding box center [894, 257] width 95 height 26
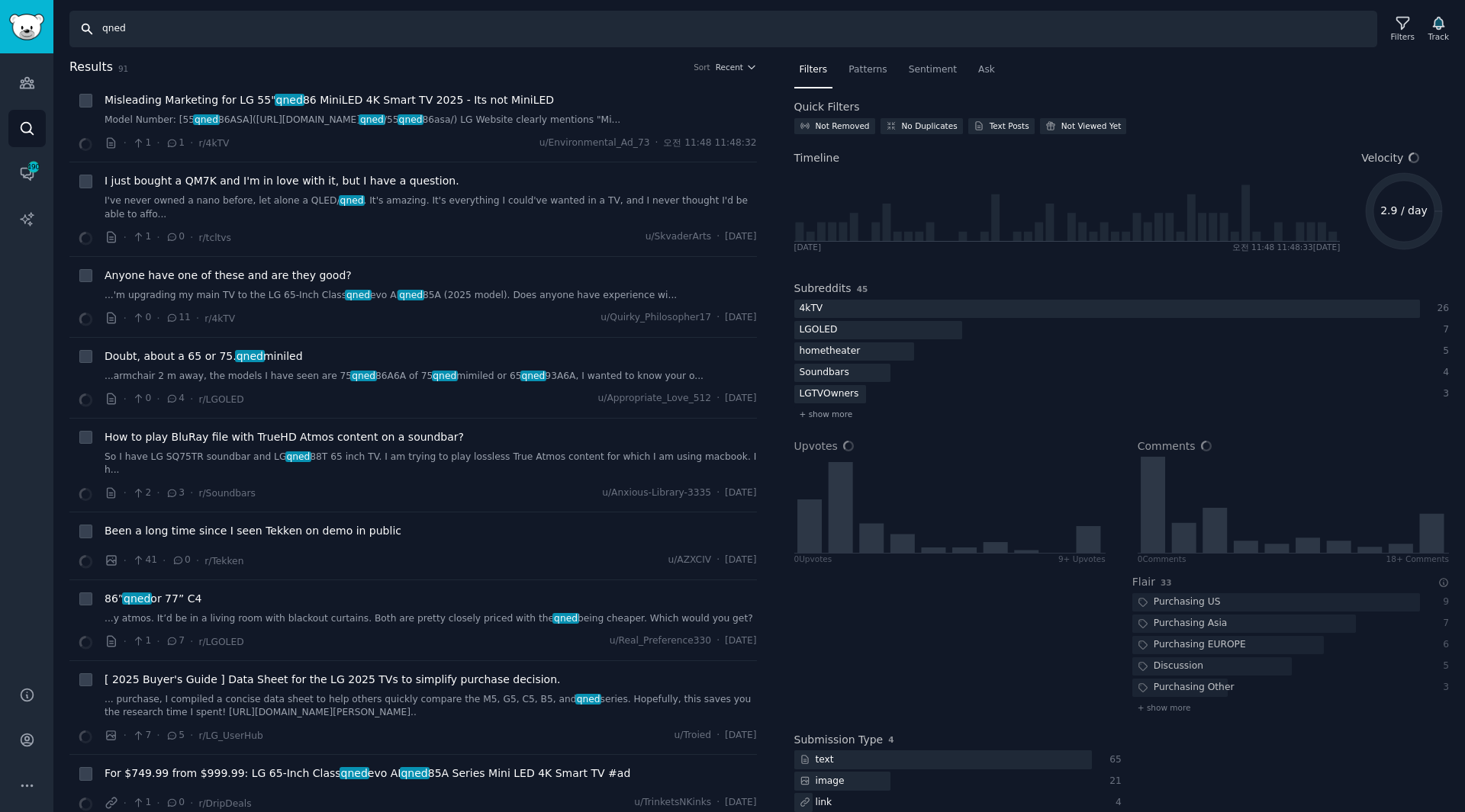
click at [159, 34] on input "qned" at bounding box center [723, 29] width 1308 height 37
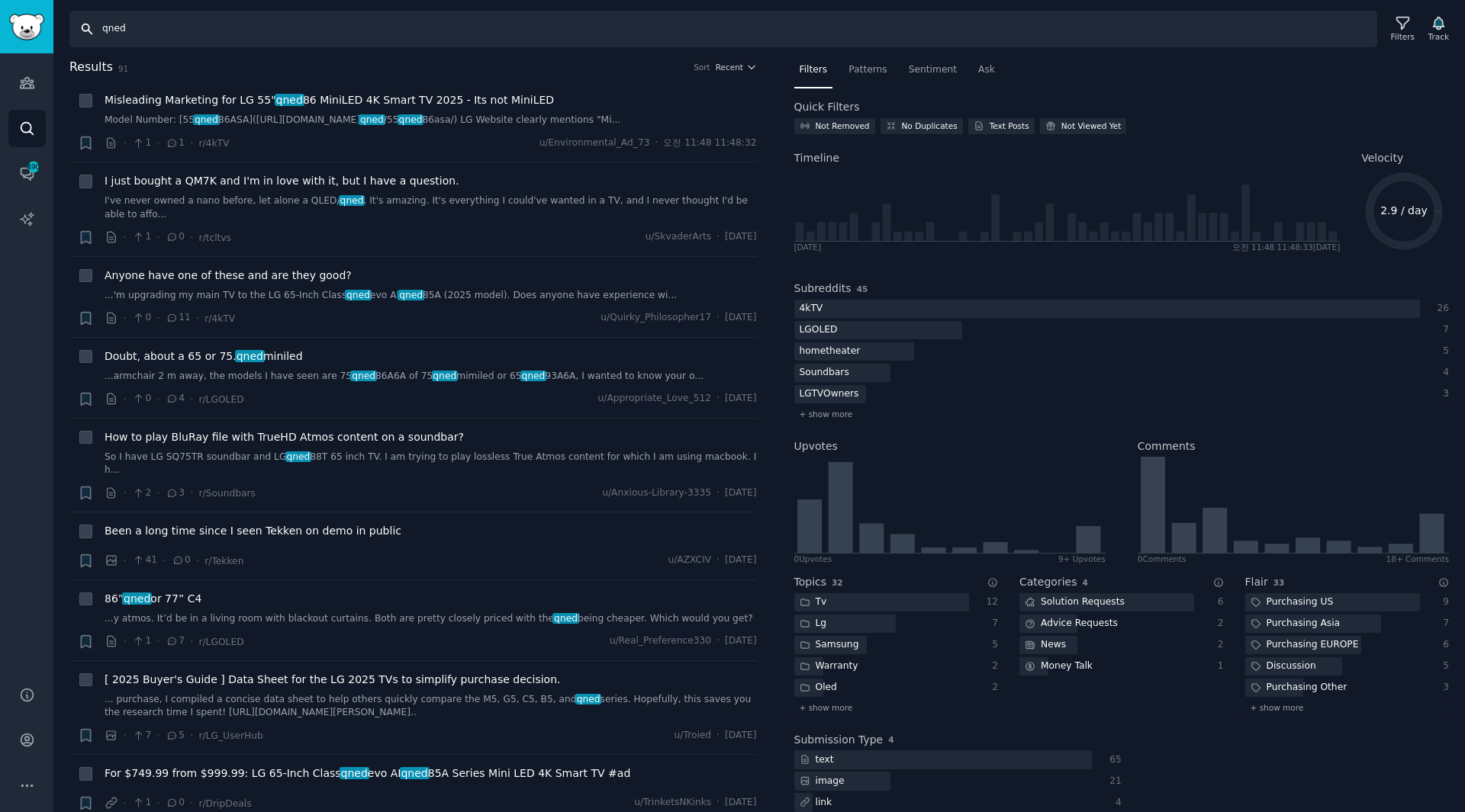
click at [103, 34] on input "qned" at bounding box center [723, 29] width 1308 height 37
type input "lg qned"
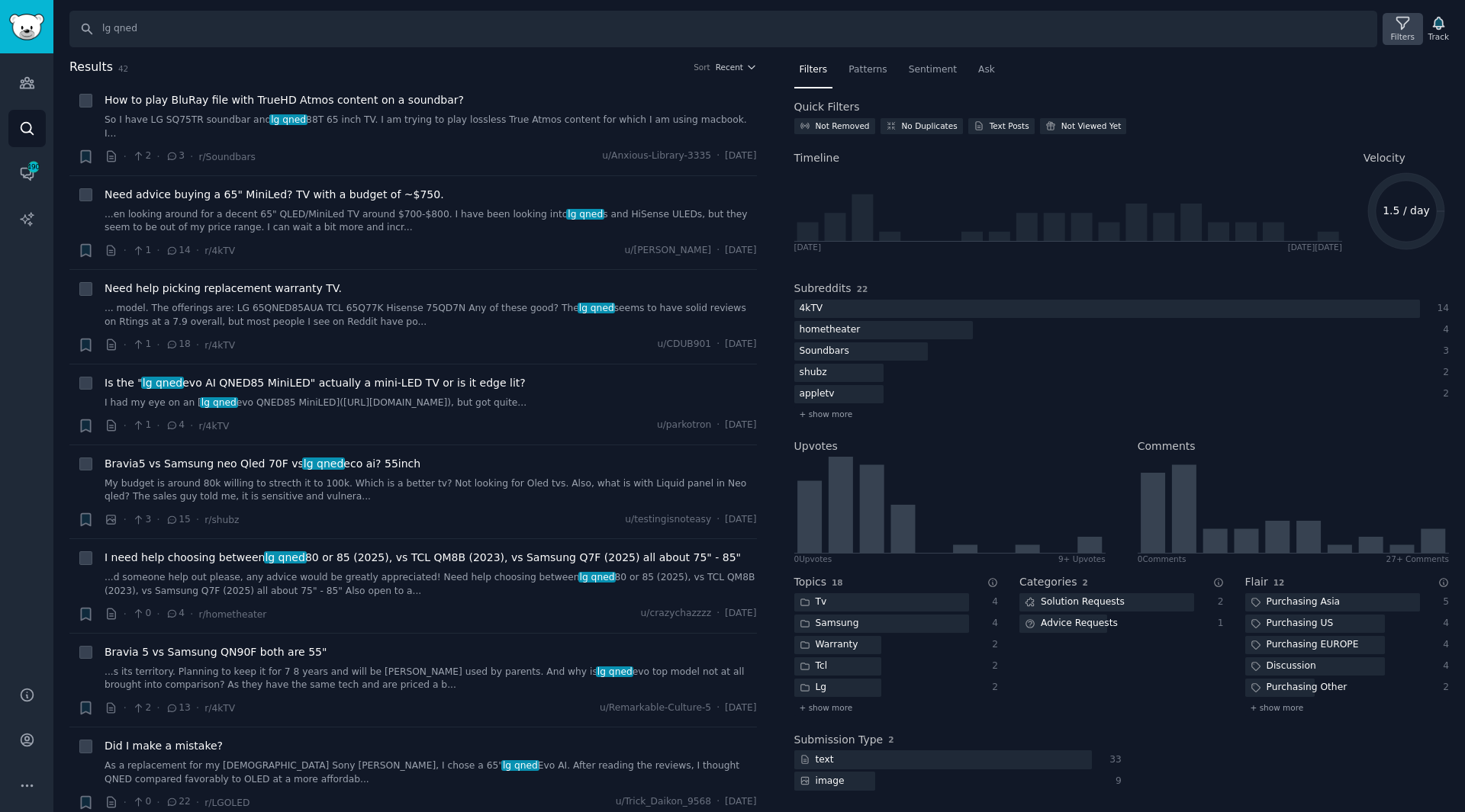
click at [1416, 26] on div "Filters" at bounding box center [1403, 29] width 40 height 32
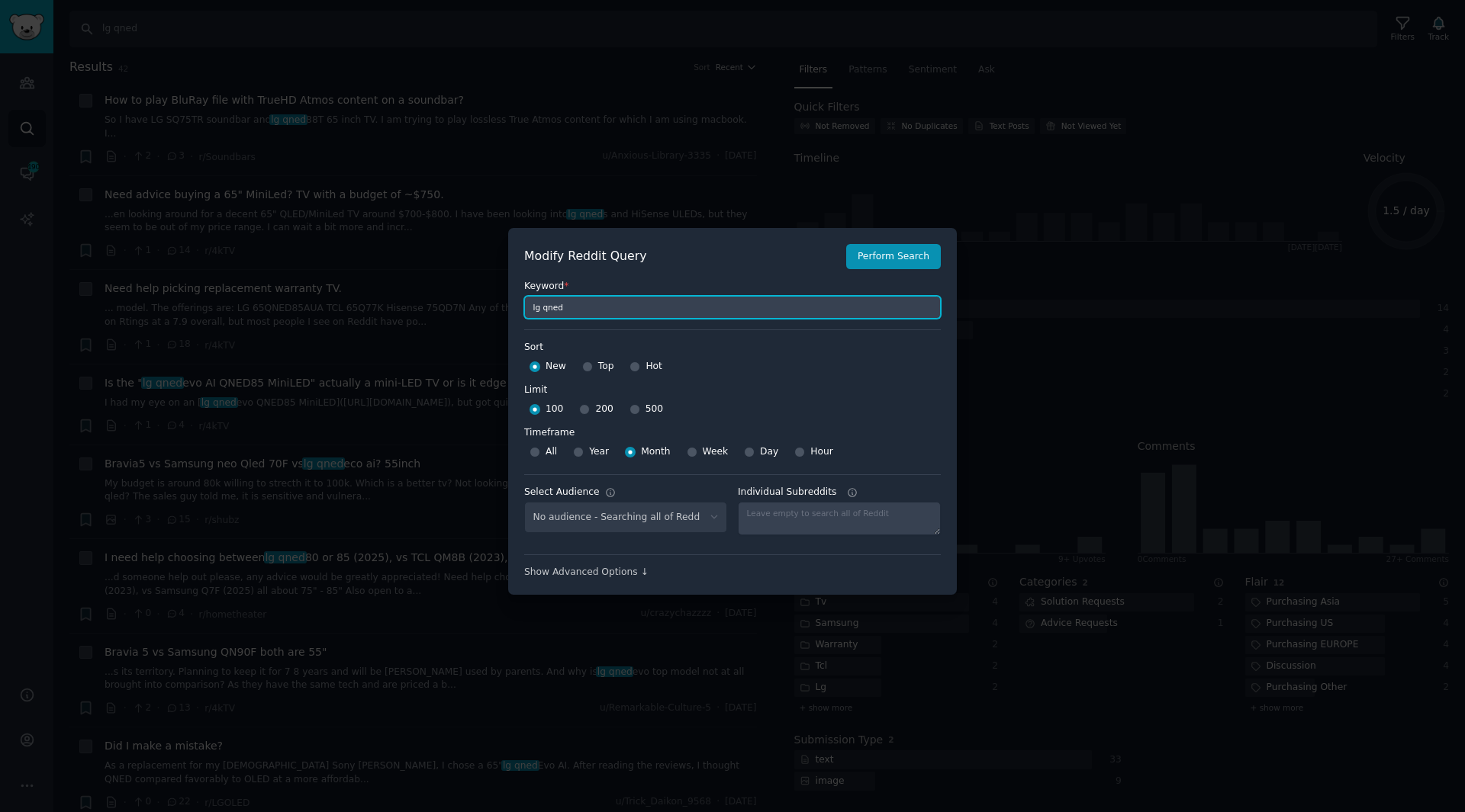
drag, startPoint x: 591, startPoint y: 305, endPoint x: 502, endPoint y: 305, distance: 89.0
click at [502, 305] on div "​ Modify Reddit Query Perform Search Keyword * lg qned Sort Sort New Top Hot Li…" at bounding box center [732, 412] width 1465 height 823
type input "samsung qled"
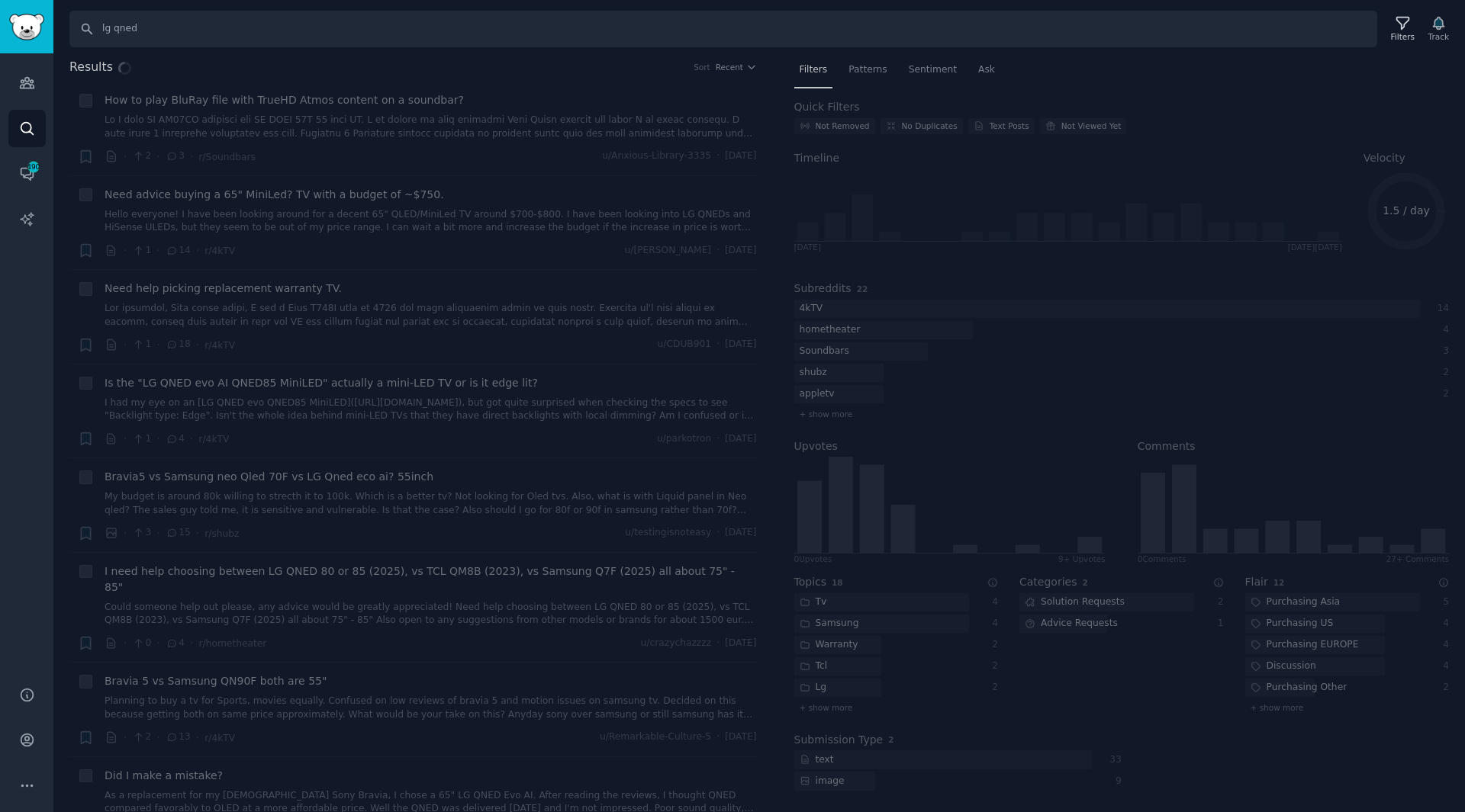
type input "samsung qled"
